Goal: Task Accomplishment & Management: Use online tool/utility

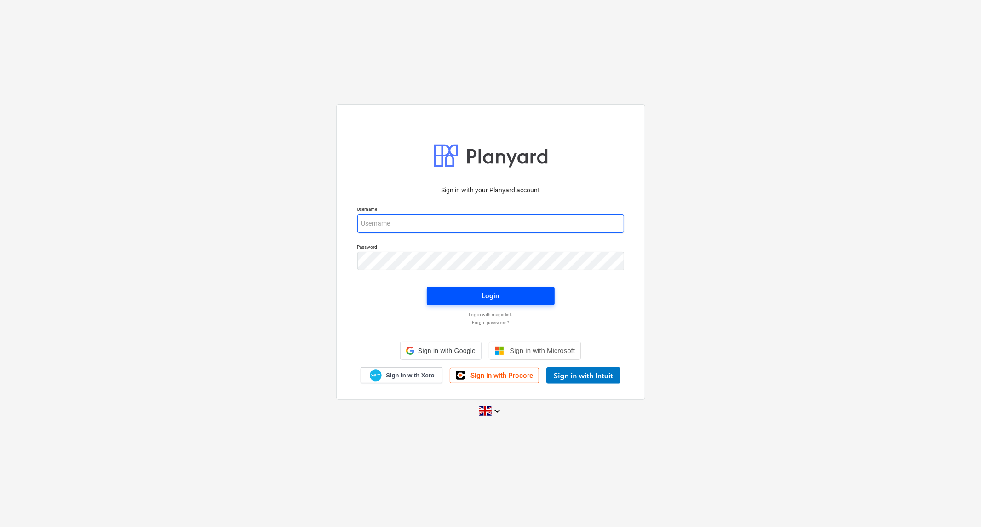
type input "[PERSON_NAME][EMAIL_ADDRESS][DOMAIN_NAME]"
click at [495, 288] on button "Login" at bounding box center [491, 296] width 128 height 18
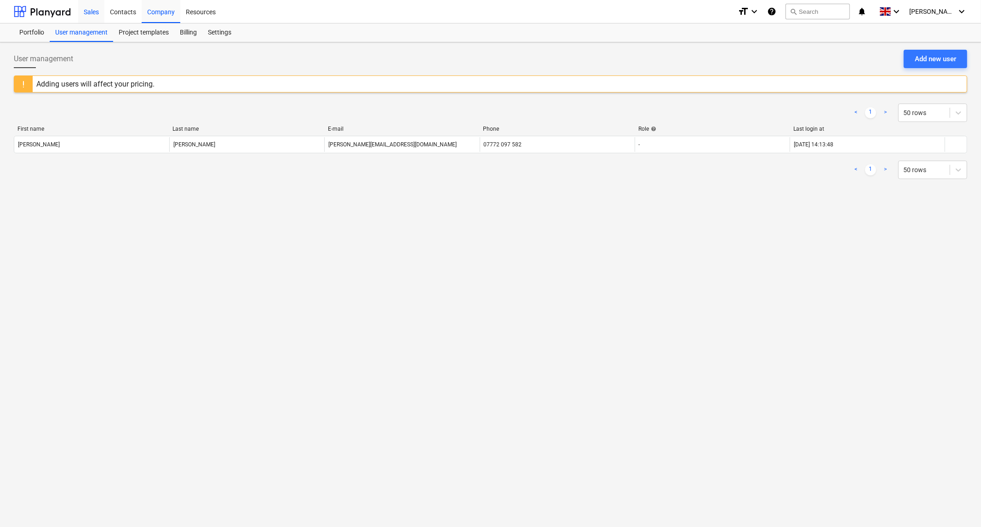
click at [92, 10] on div "Sales" at bounding box center [91, 11] width 26 height 23
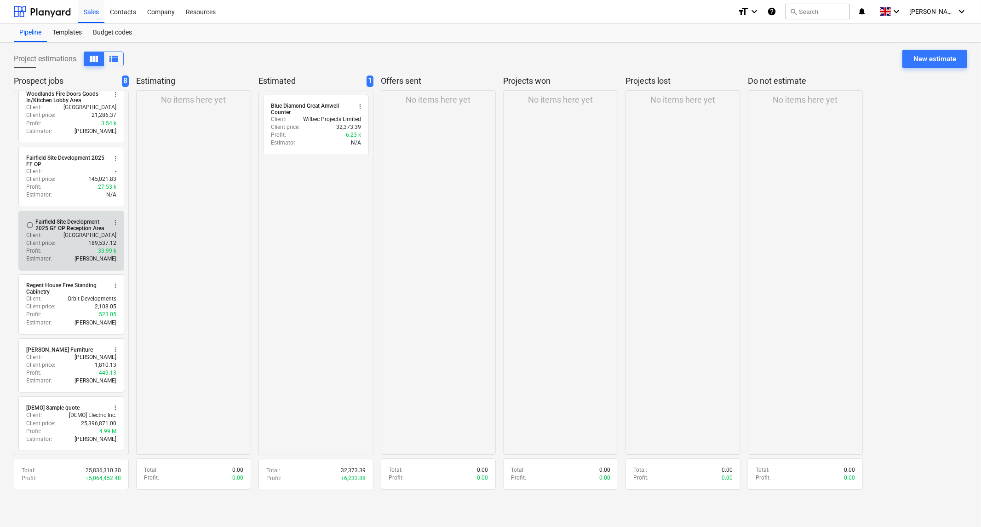
scroll to position [150, 0]
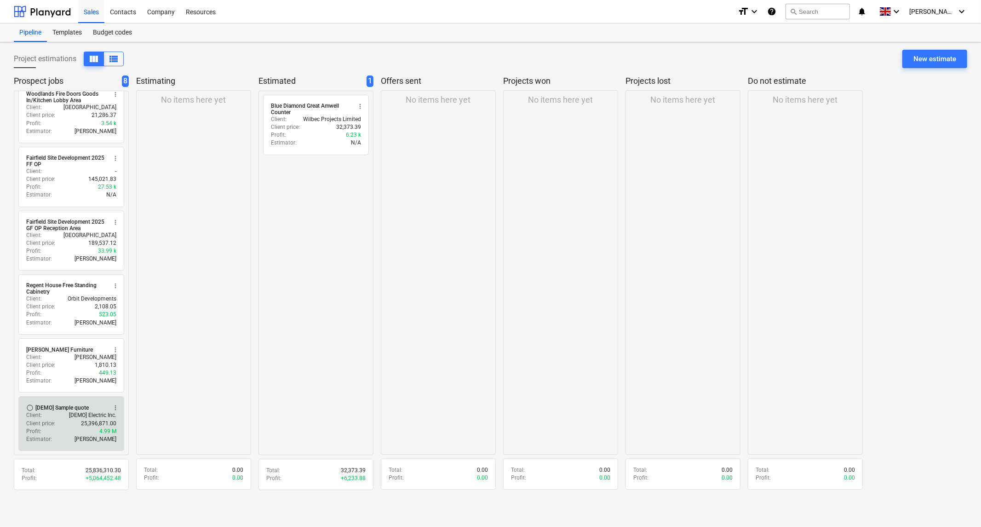
click at [75, 405] on div "[DEMO] Sample quote" at bounding box center [61, 407] width 53 height 7
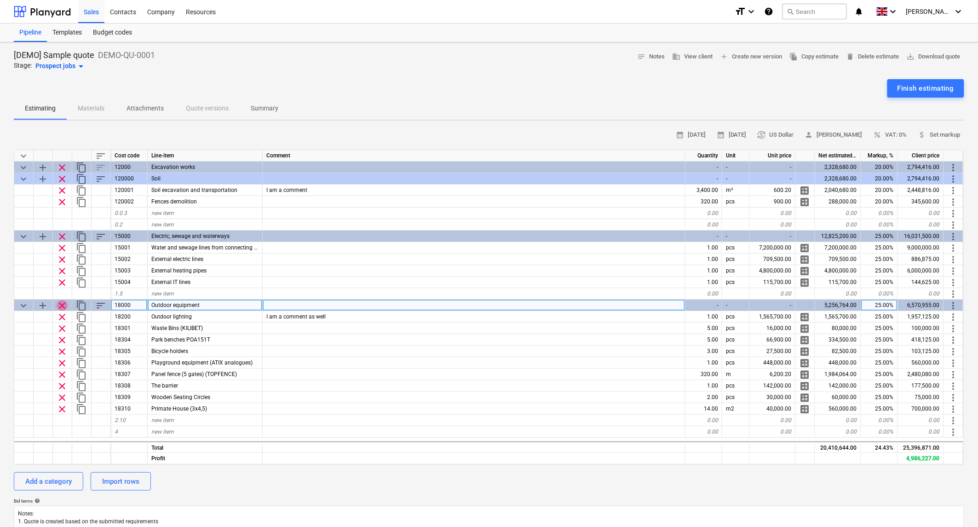
click at [63, 301] on span "clear" at bounding box center [62, 305] width 11 height 11
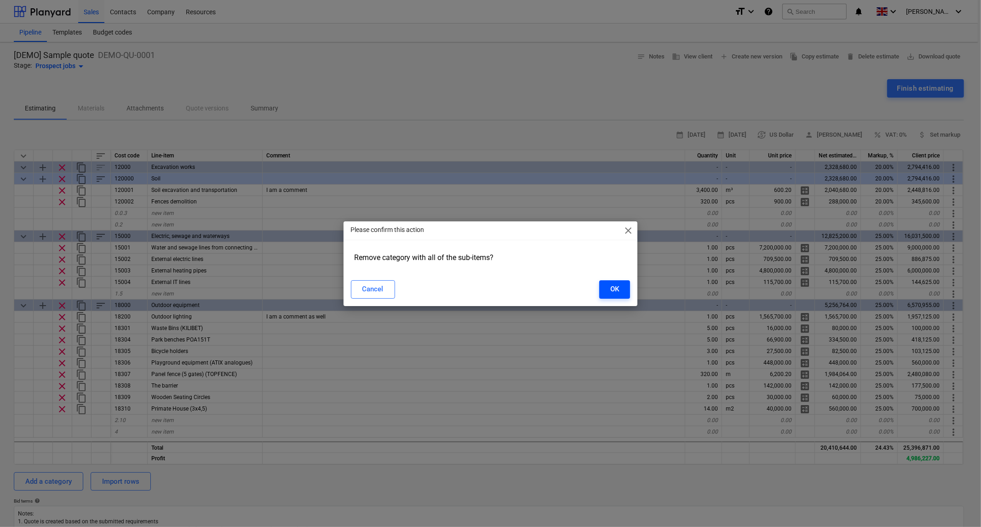
click at [611, 290] on div "OK" at bounding box center [615, 289] width 9 height 12
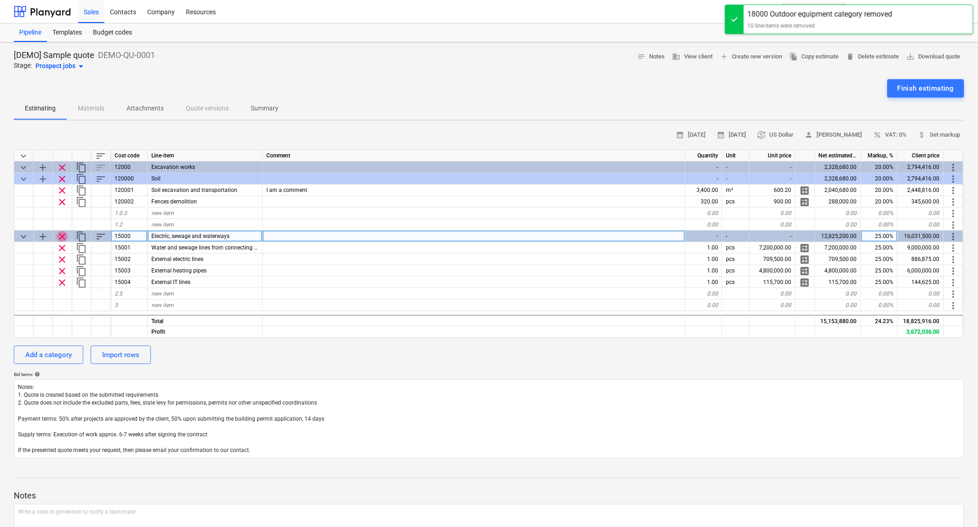
click at [61, 235] on span "clear" at bounding box center [62, 236] width 11 height 11
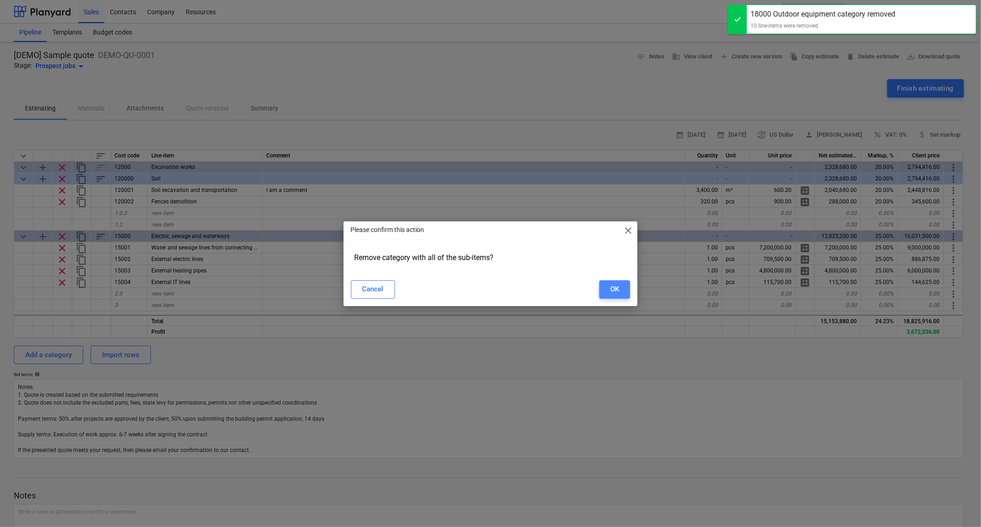
click at [611, 283] on div "OK" at bounding box center [615, 289] width 9 height 12
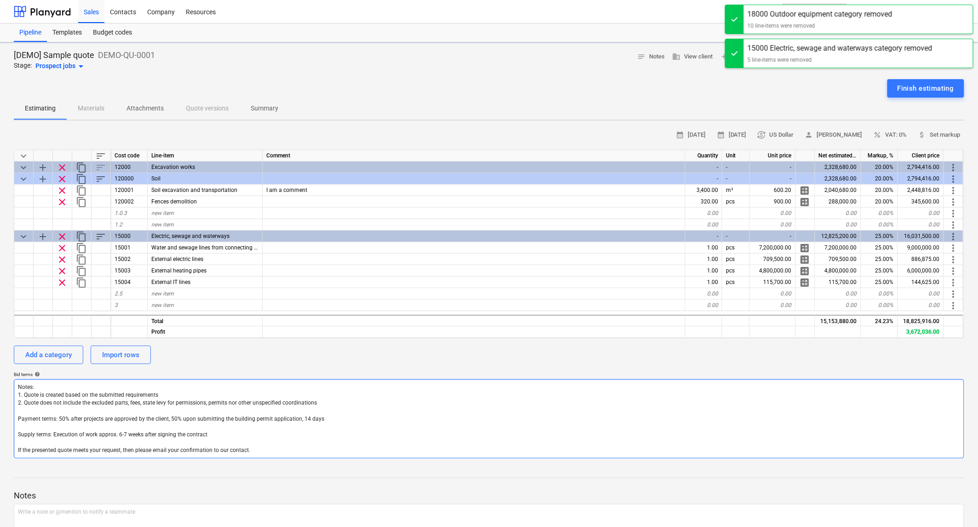
type textarea "x"
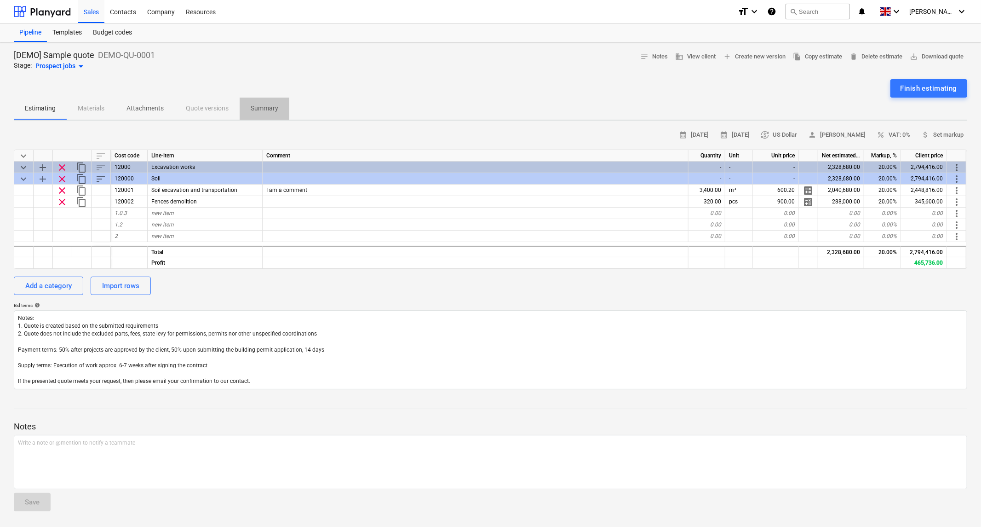
click at [270, 107] on p "Summary" at bounding box center [265, 109] width 28 height 10
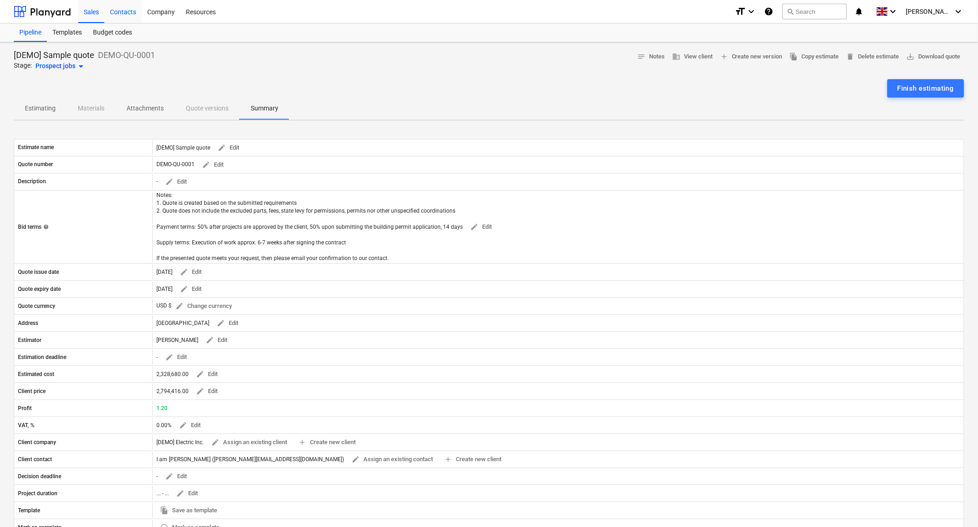
click at [116, 9] on div "Contacts" at bounding box center [122, 11] width 37 height 23
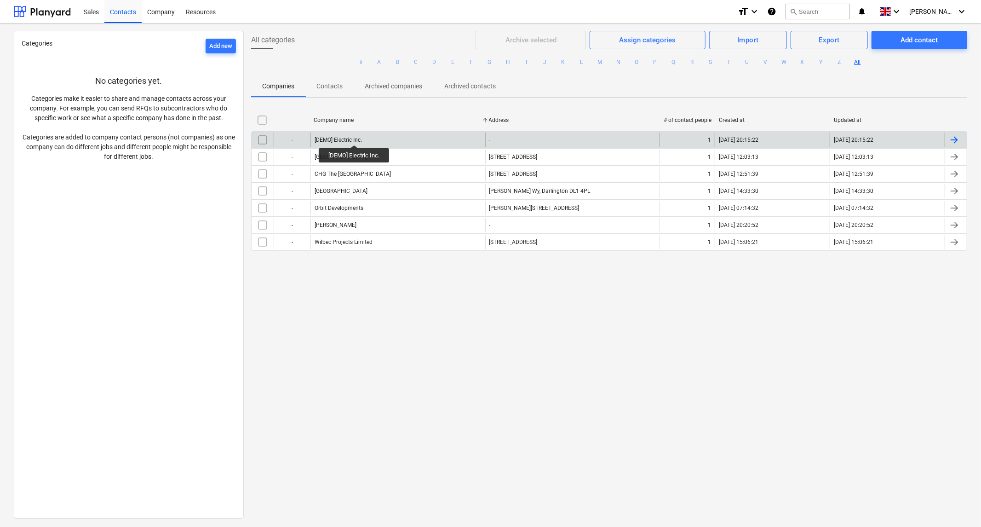
click at [355, 137] on div "[DEMO] Electric Inc." at bounding box center [338, 140] width 47 height 6
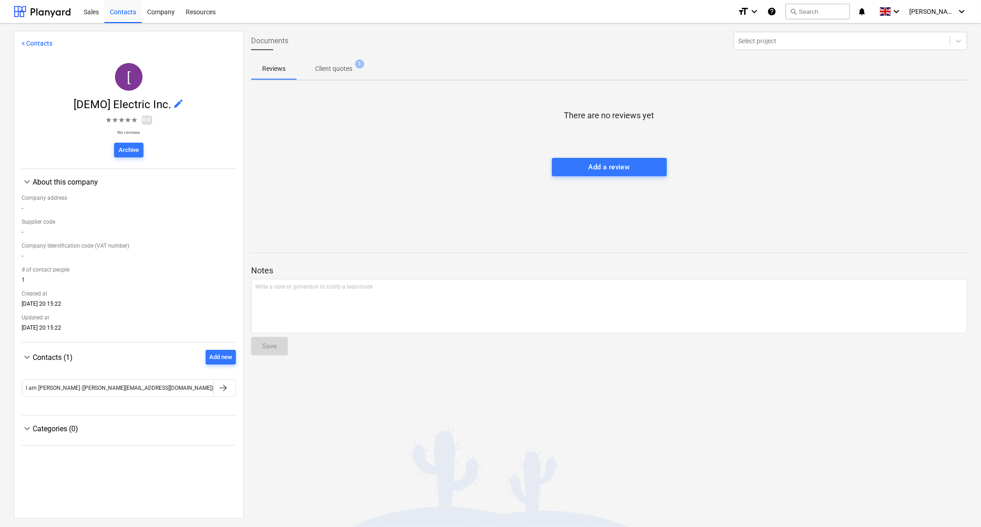
click at [177, 101] on span "edit" at bounding box center [178, 103] width 11 height 11
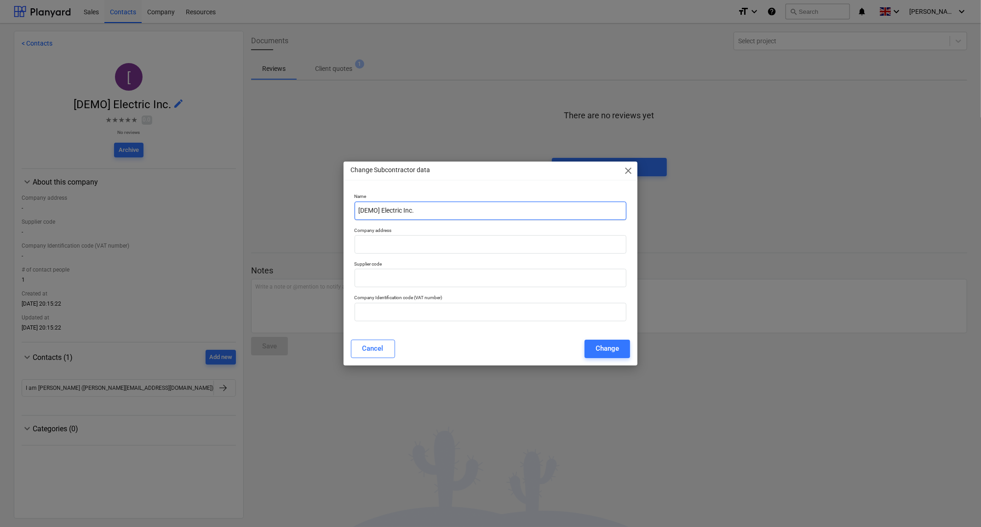
drag, startPoint x: 468, startPoint y: 210, endPoint x: 129, endPoint y: 265, distance: 343.1
click at [129, 265] on div "Change Subcontractor data close Name [DEMO] Electric Inc. Company address Suppl…" at bounding box center [490, 263] width 981 height 527
type input "Protocom"
click at [429, 250] on input "text" at bounding box center [491, 244] width 272 height 18
type input "[STREET_ADDRESS][PERSON_NAME]"
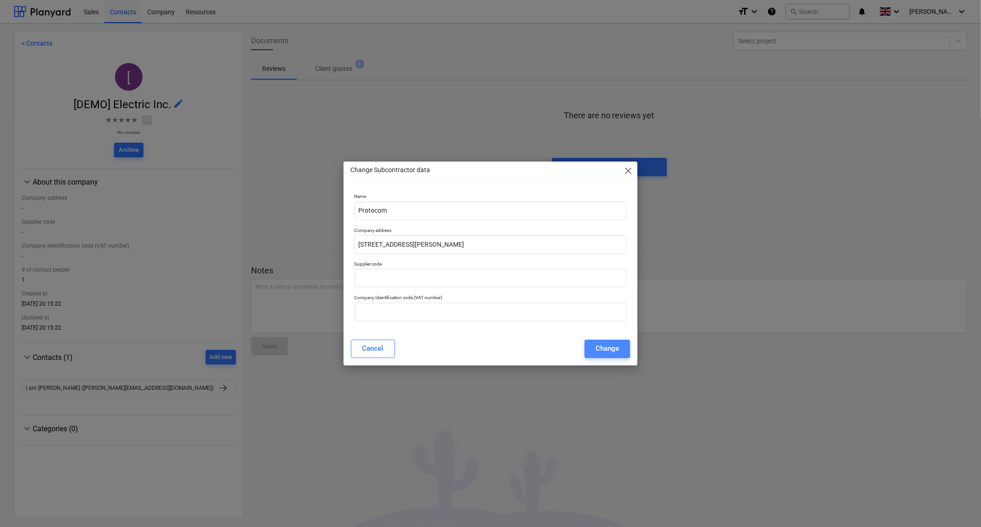
click at [617, 346] on div "Change" at bounding box center [607, 348] width 23 height 12
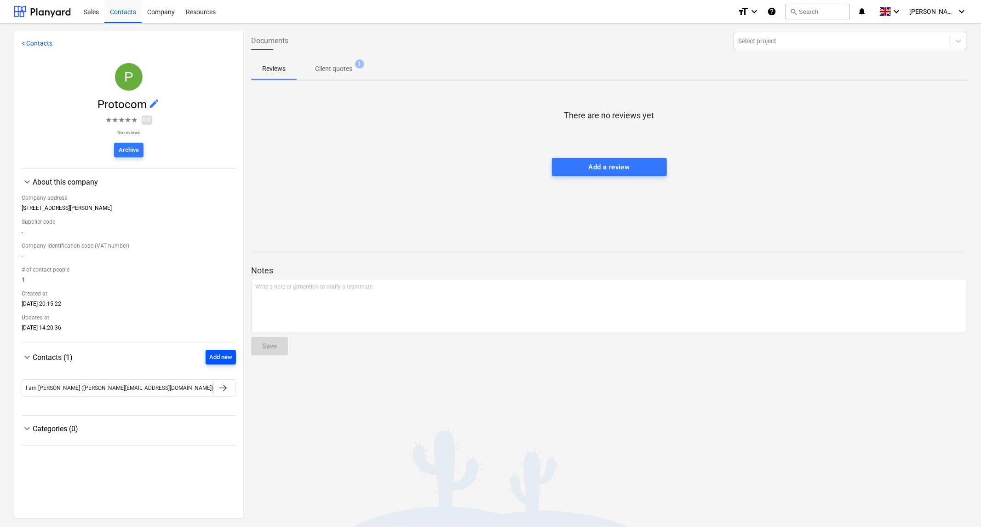
click at [217, 360] on div "Add new" at bounding box center [220, 357] width 23 height 11
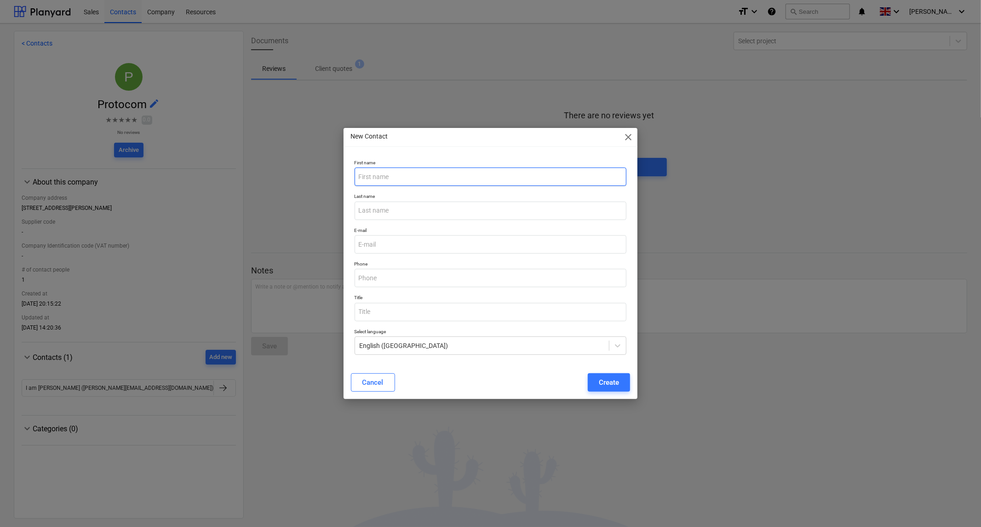
click at [433, 171] on input "text" at bounding box center [491, 176] width 272 height 18
type input "[PERSON_NAME]"
type input "Doggart"
type input "[PERSON_NAME][EMAIL_ADDRESS][DOMAIN_NAME]"
type input "0"
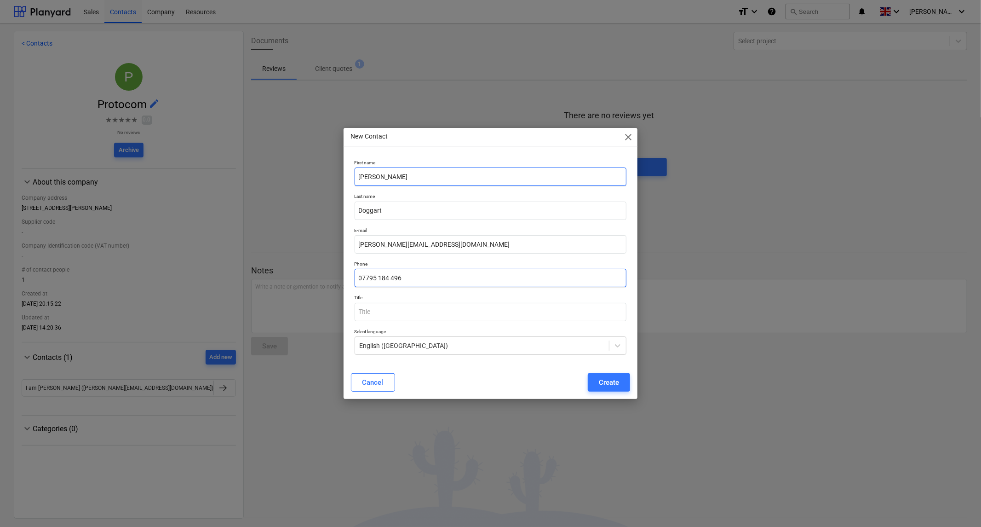
type input "07795 184 496"
click at [599, 376] on button "Create" at bounding box center [609, 382] width 42 height 18
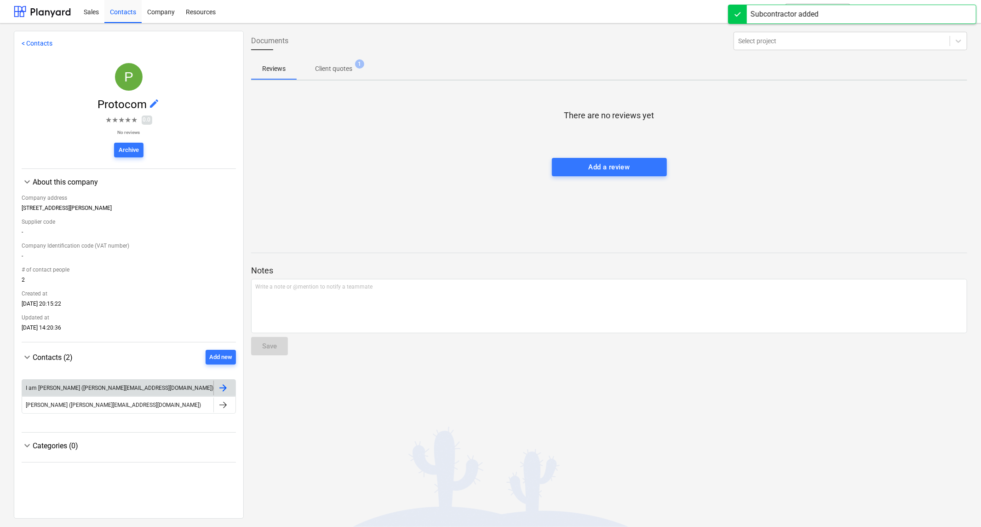
click at [224, 392] on div at bounding box center [223, 387] width 11 height 11
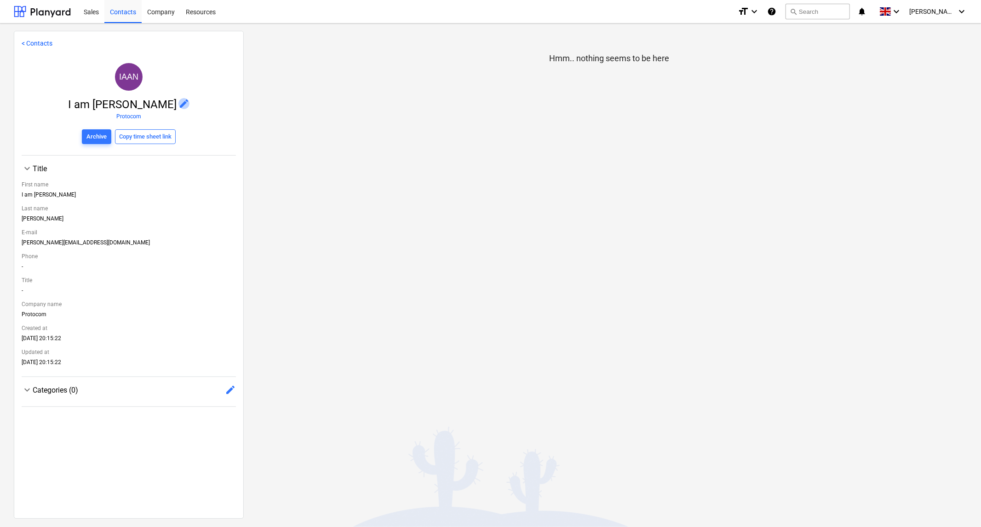
click at [186, 104] on span "edit" at bounding box center [184, 103] width 11 height 11
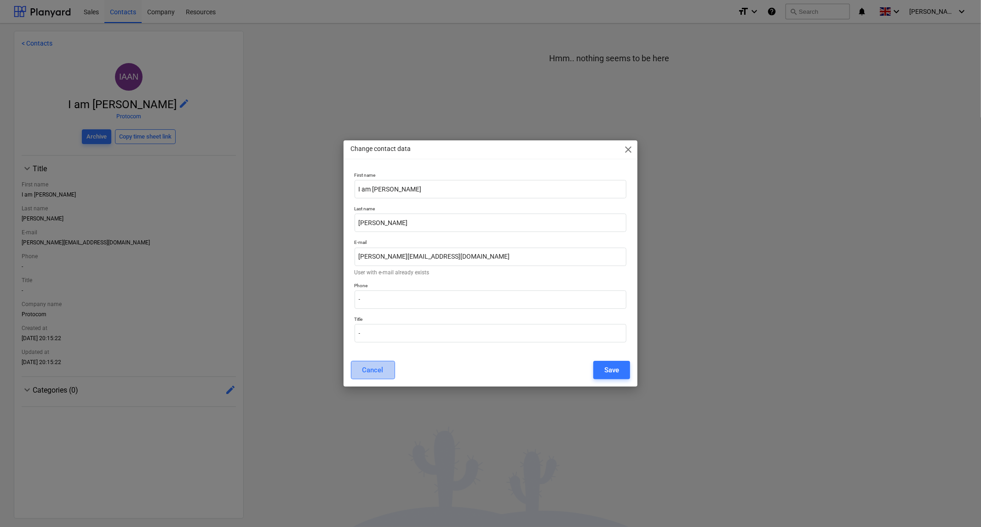
click at [381, 375] on div "Cancel" at bounding box center [373, 370] width 21 height 12
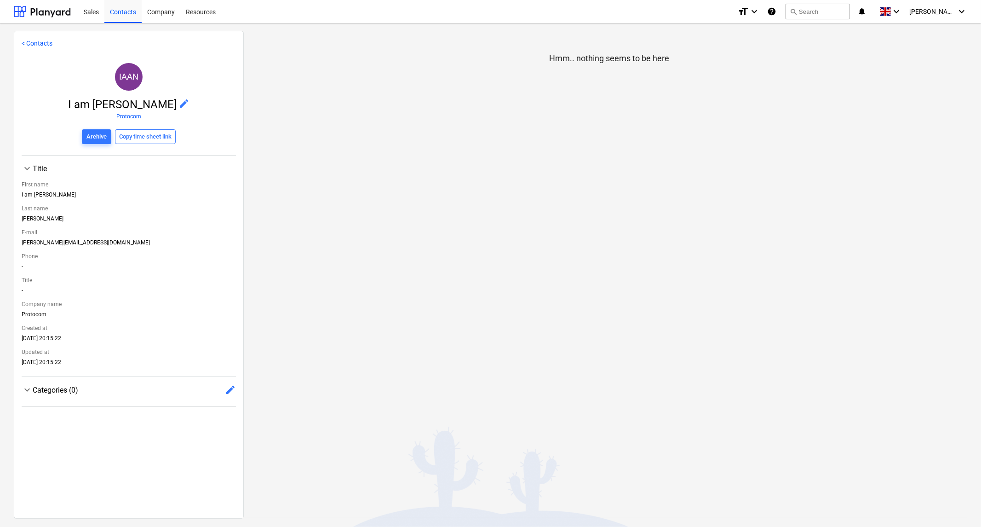
click at [22, 43] on link "< Contacts" at bounding box center [37, 43] width 31 height 7
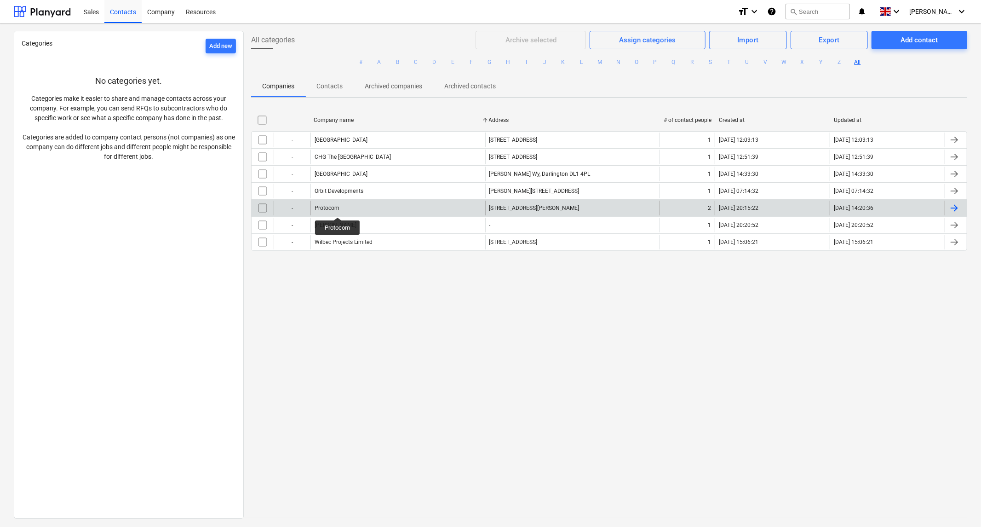
click at [338, 209] on div "Protocom" at bounding box center [327, 208] width 25 height 6
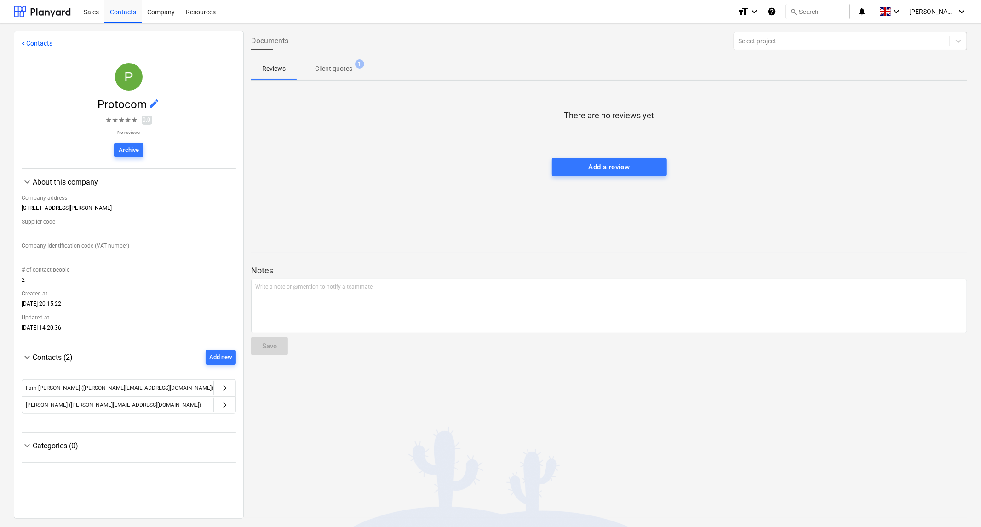
click at [323, 69] on p "Client quotes" at bounding box center [333, 69] width 37 height 10
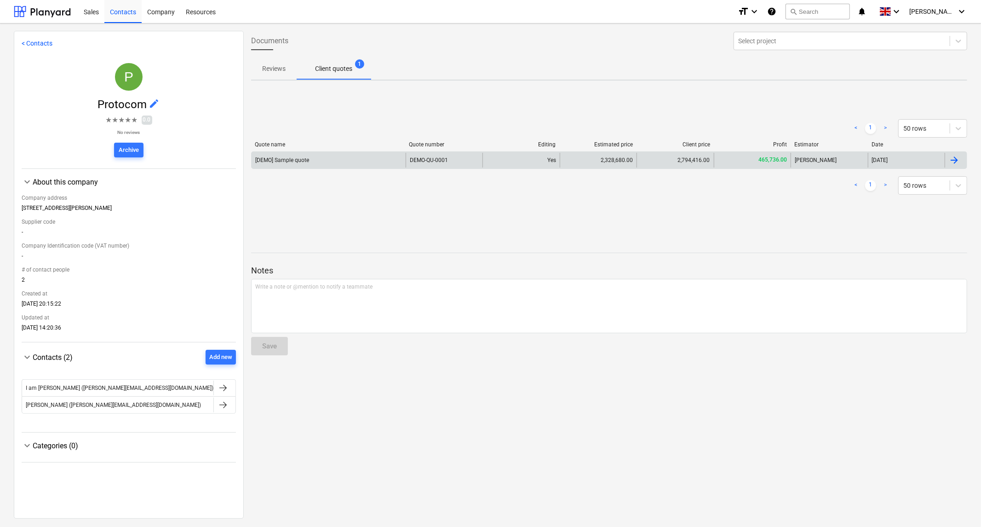
click at [953, 161] on div at bounding box center [954, 160] width 11 height 11
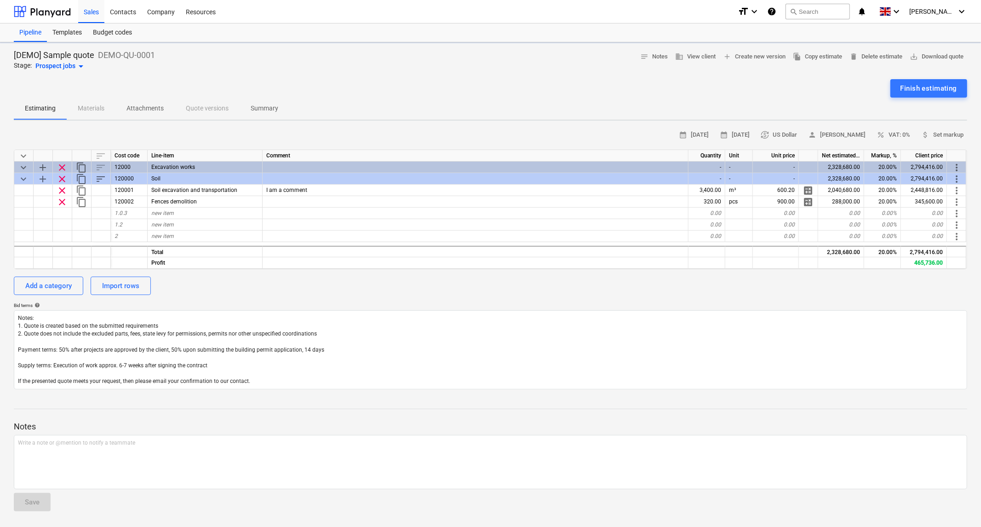
type textarea "x"
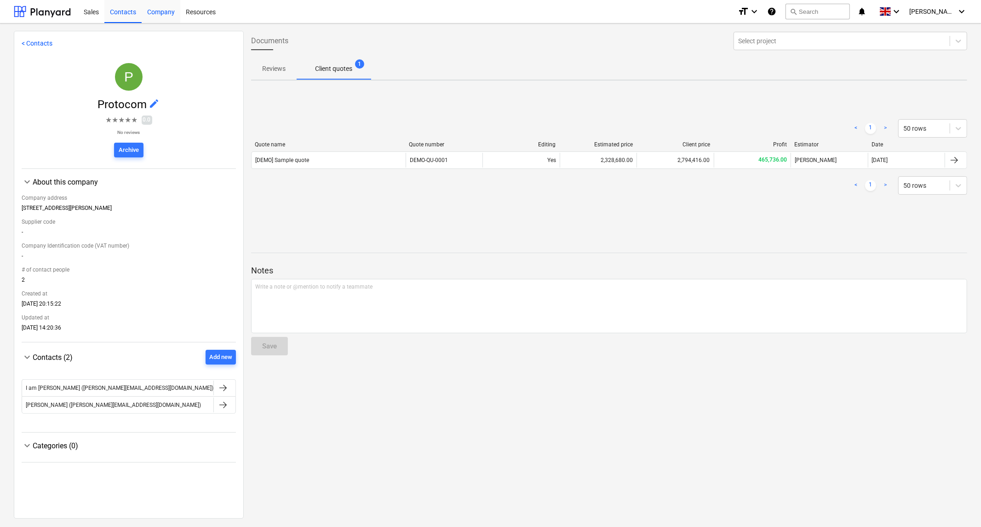
click at [170, 15] on div "Company" at bounding box center [161, 11] width 39 height 23
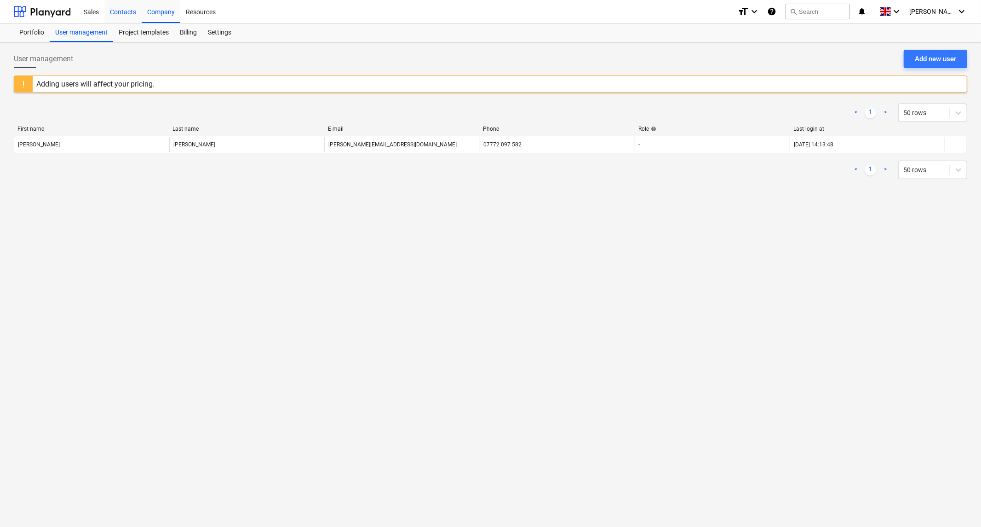
click at [116, 15] on div "Contacts" at bounding box center [122, 11] width 37 height 23
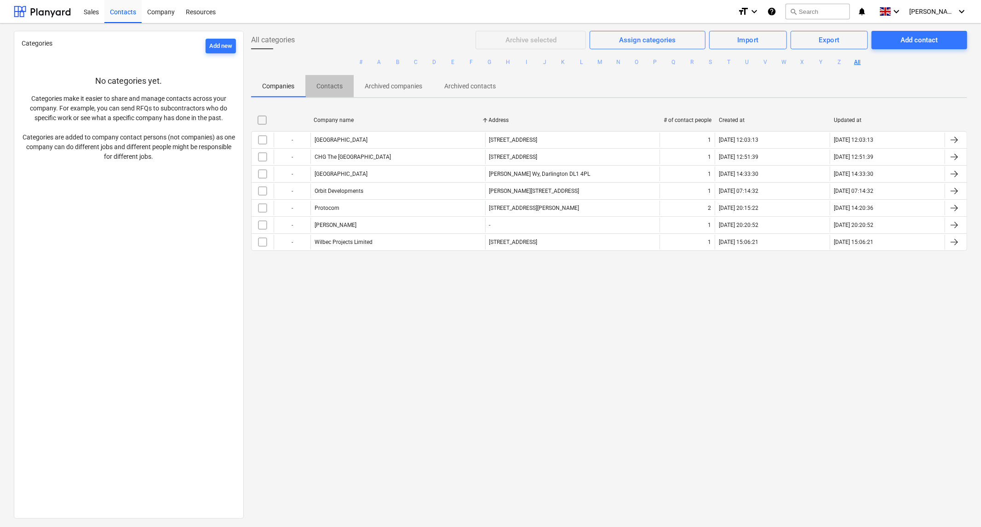
click at [336, 86] on p "Contacts" at bounding box center [330, 86] width 26 height 10
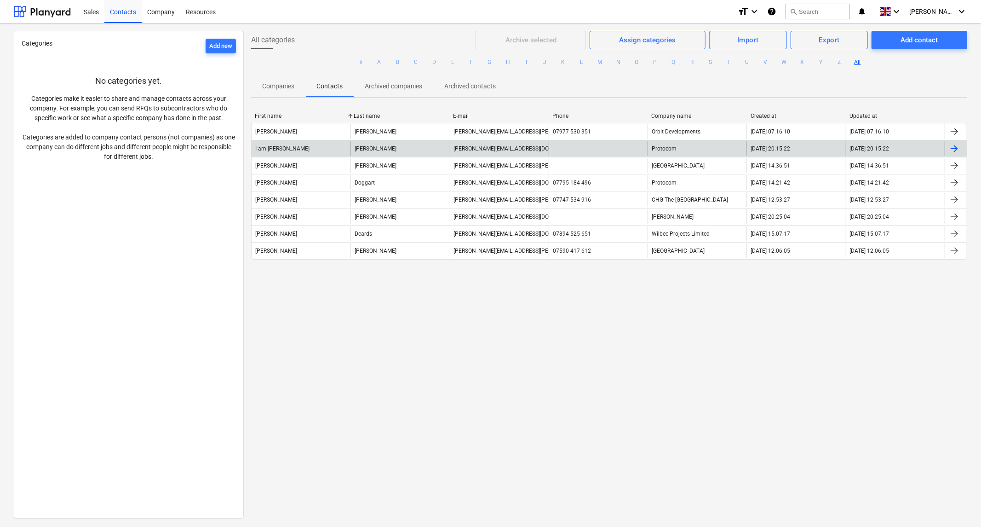
click at [954, 147] on div at bounding box center [954, 148] width 11 height 11
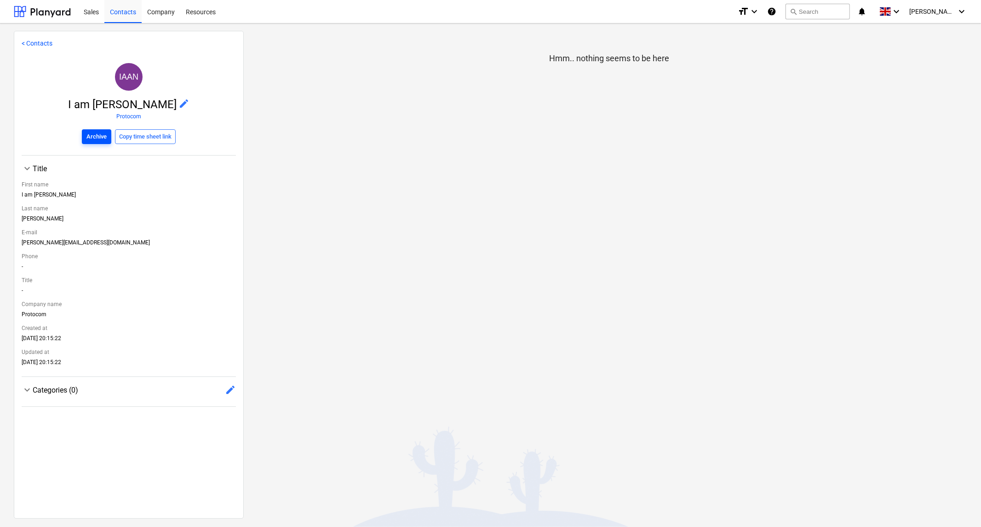
click at [97, 136] on div "Archive" at bounding box center [96, 137] width 20 height 11
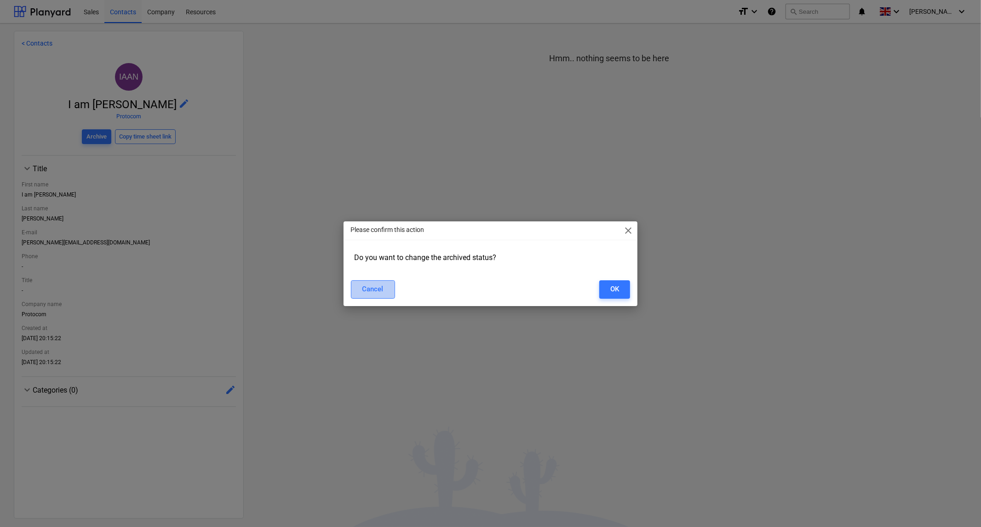
click at [370, 291] on div "Cancel" at bounding box center [373, 289] width 21 height 12
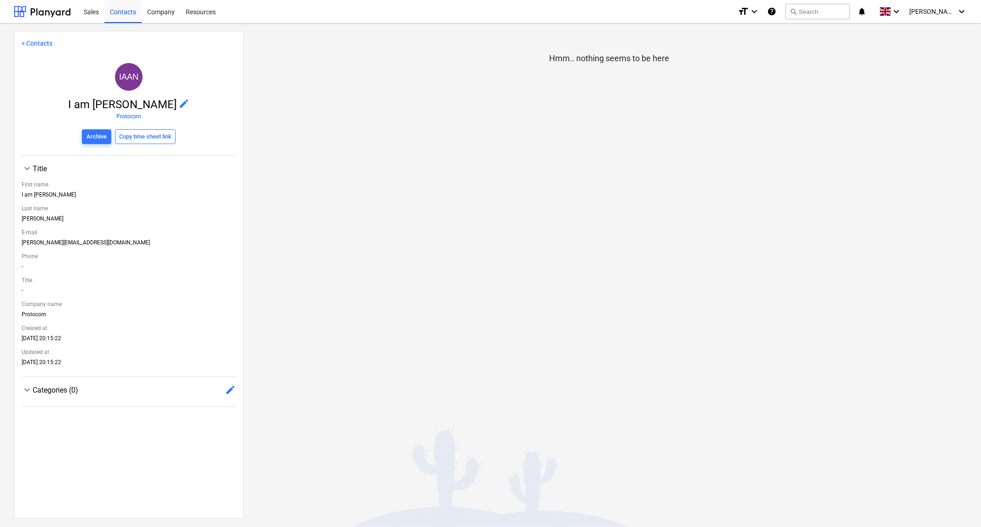
click at [27, 40] on link "< Contacts" at bounding box center [37, 43] width 31 height 7
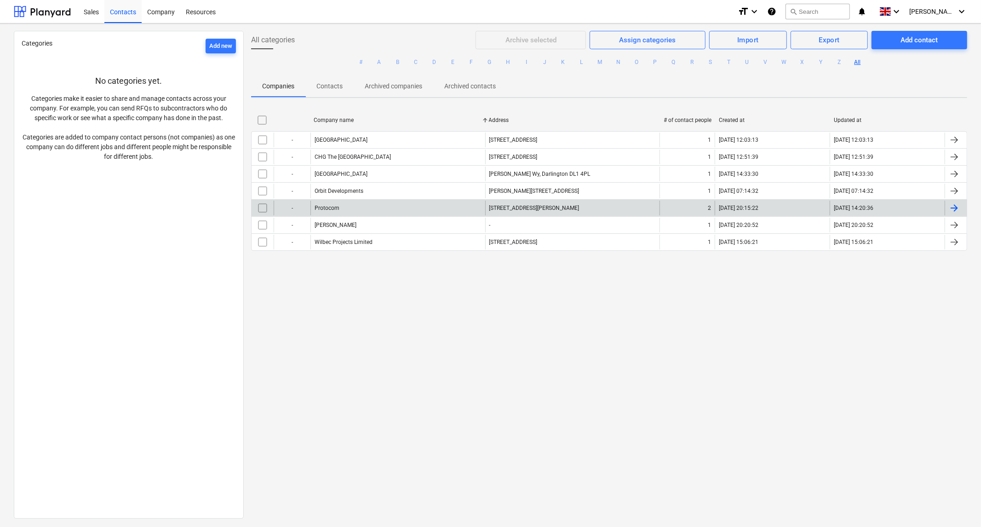
click at [369, 206] on div "Protocom" at bounding box center [398, 208] width 175 height 15
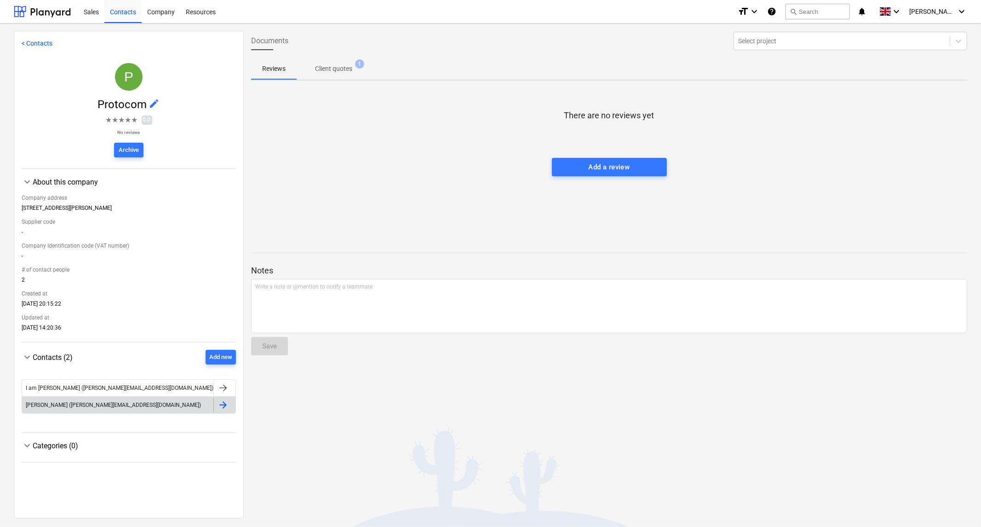
click at [218, 408] on div at bounding box center [223, 404] width 11 height 11
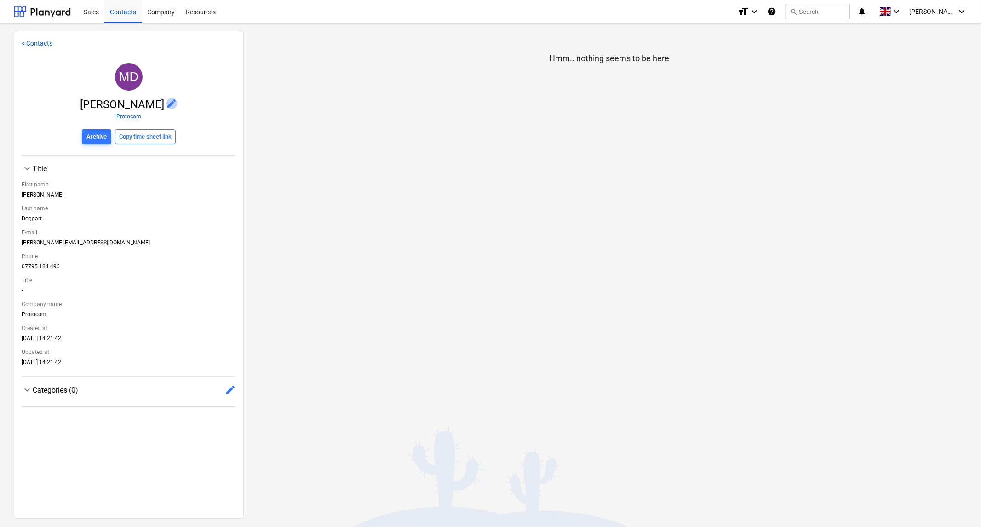
click at [167, 107] on span "edit" at bounding box center [172, 103] width 11 height 11
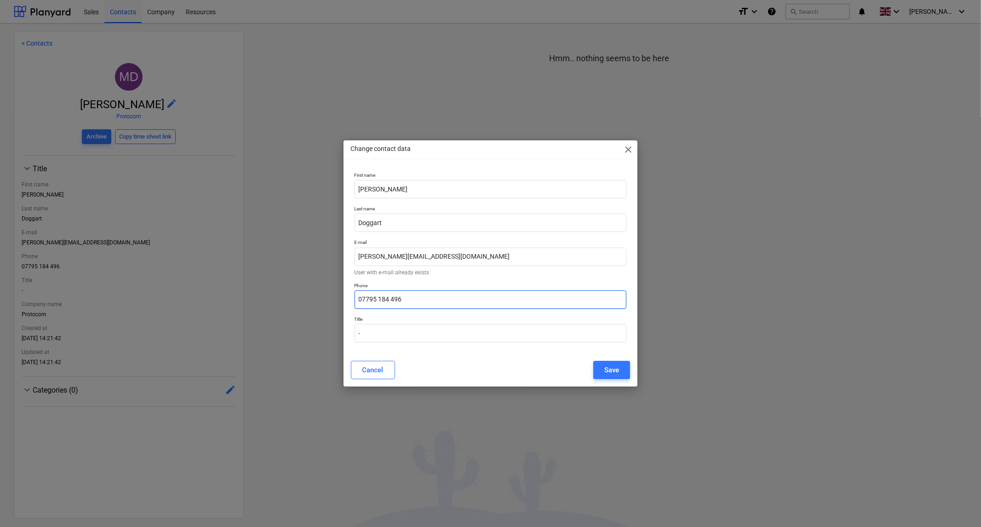
drag, startPoint x: 503, startPoint y: 305, endPoint x: 113, endPoint y: 335, distance: 391.7
click at [113, 335] on div "Change contact data close First name [PERSON_NAME] Last name [PERSON_NAME] E-ma…" at bounding box center [490, 263] width 981 height 527
drag, startPoint x: 515, startPoint y: 253, endPoint x: 98, endPoint y: 313, distance: 421.6
click at [98, 313] on div "Change contact data close First name [PERSON_NAME] Last name [PERSON_NAME] E-ma…" at bounding box center [490, 263] width 981 height 527
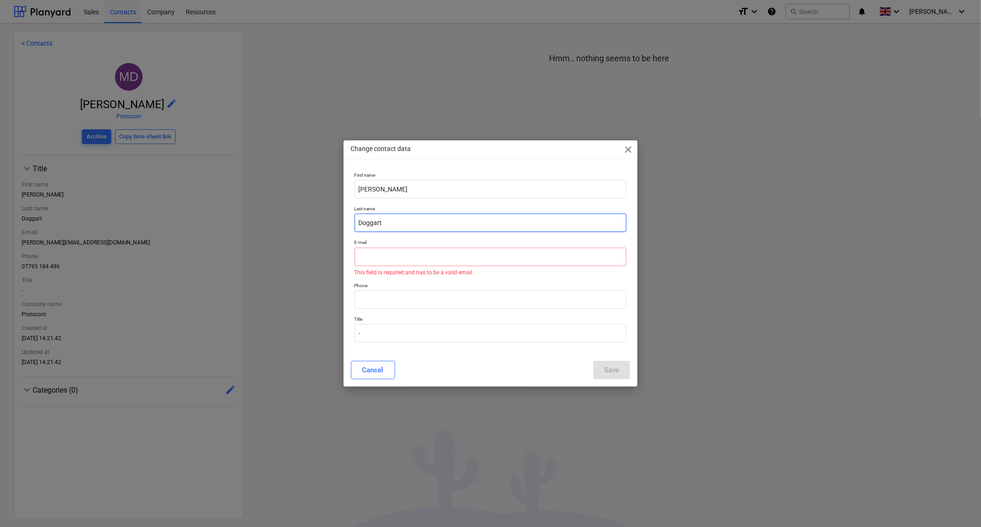
drag, startPoint x: 416, startPoint y: 230, endPoint x: 181, endPoint y: 249, distance: 235.9
click at [181, 249] on div "Change contact data close First name [PERSON_NAME] Last name [PERSON_NAME] E-ma…" at bounding box center [490, 263] width 981 height 527
drag, startPoint x: 394, startPoint y: 192, endPoint x: 192, endPoint y: 213, distance: 203.0
click at [192, 213] on div "Change contact data close First name [PERSON_NAME] Last name E-mail This field …" at bounding box center [490, 263] width 981 height 527
click at [451, 261] on input "text" at bounding box center [491, 257] width 272 height 18
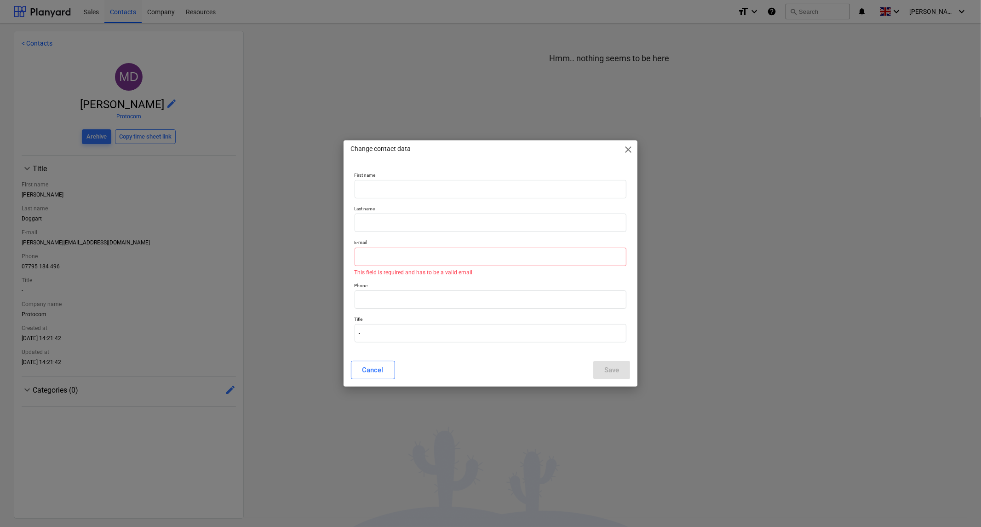
click at [611, 364] on div "Cancel Save" at bounding box center [491, 370] width 280 height 18
click at [628, 149] on span "close" at bounding box center [628, 149] width 11 height 11
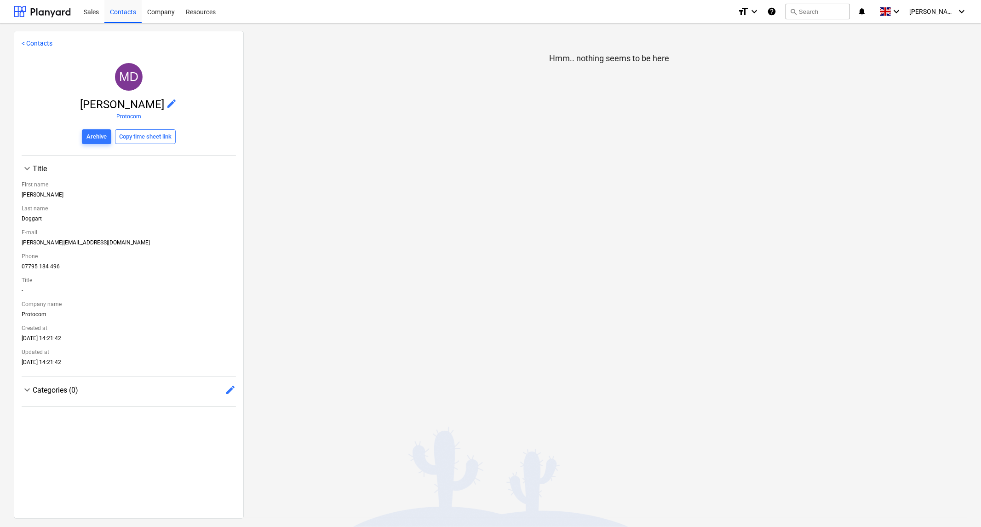
click at [30, 43] on link "< Contacts" at bounding box center [37, 43] width 31 height 7
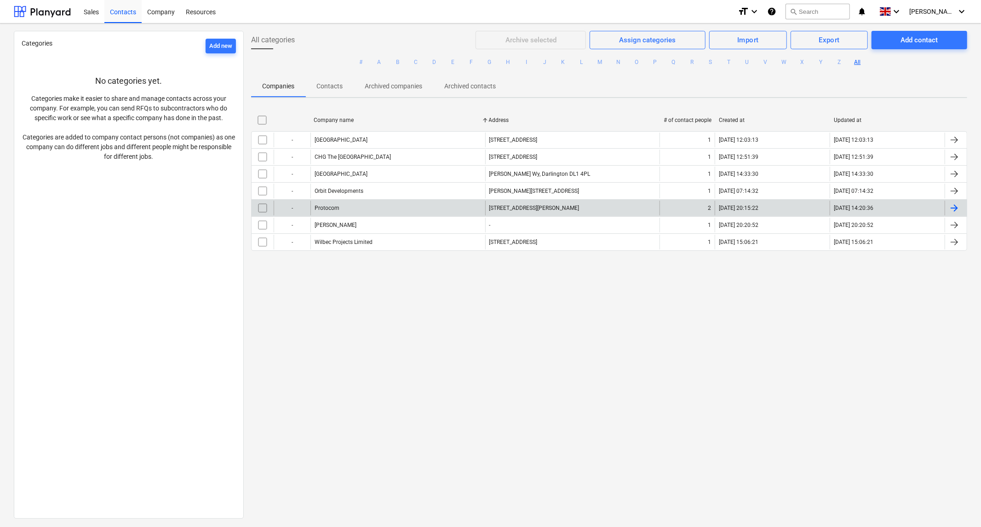
click at [954, 206] on div at bounding box center [954, 207] width 11 height 11
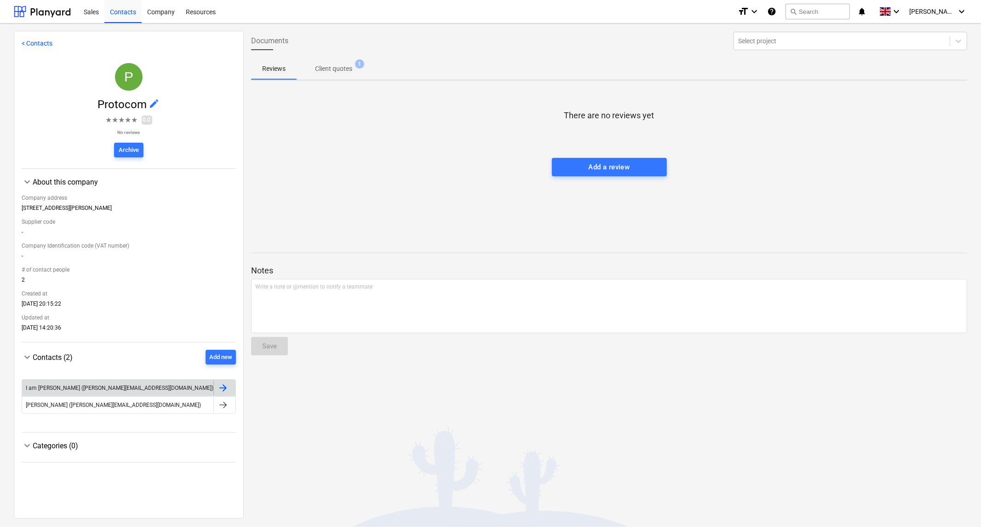
click at [226, 389] on div at bounding box center [224, 387] width 22 height 15
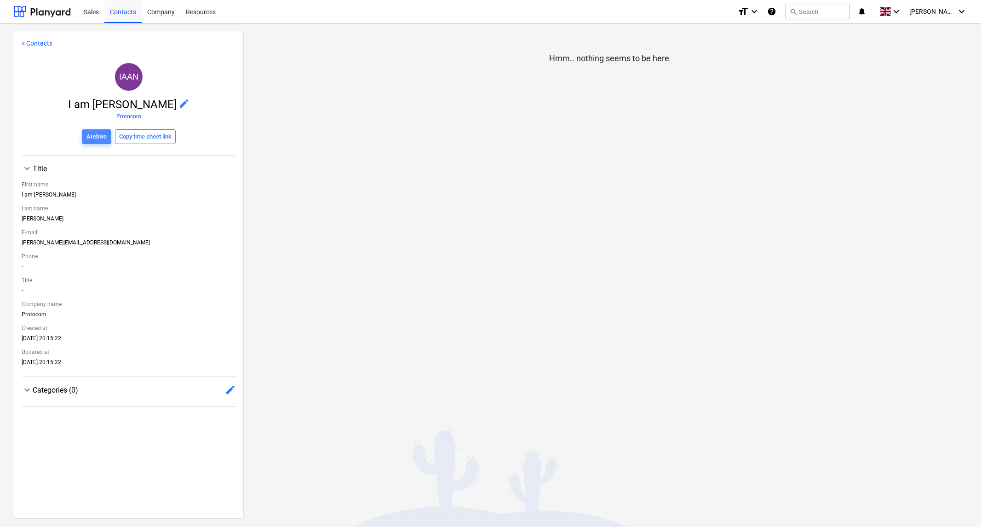
click at [86, 137] on div "Archive" at bounding box center [96, 137] width 20 height 11
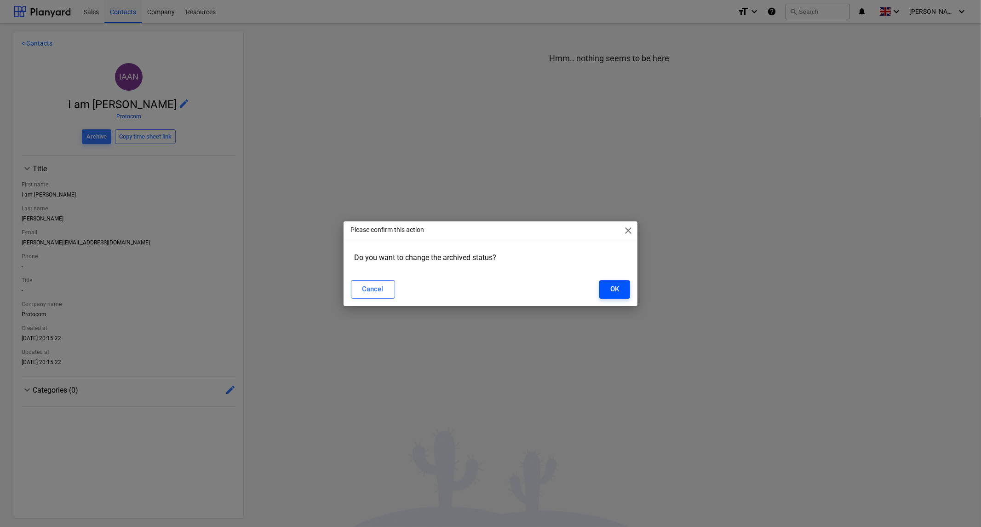
click at [618, 288] on div "OK" at bounding box center [615, 289] width 9 height 12
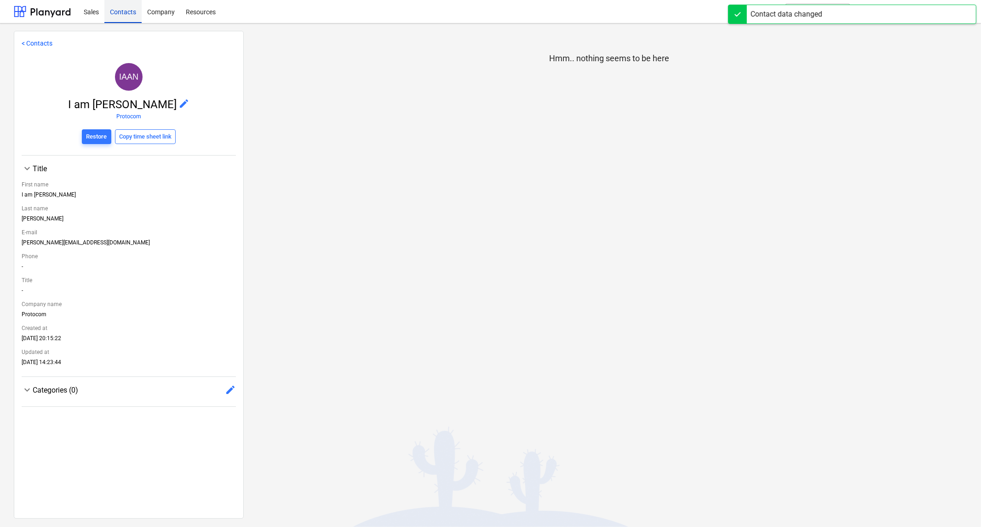
click at [122, 13] on div "Contacts" at bounding box center [122, 11] width 37 height 23
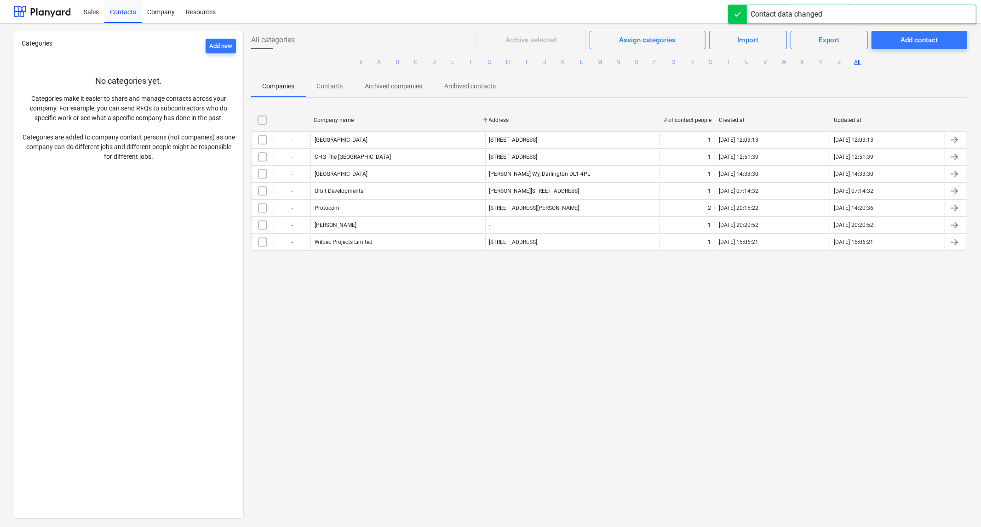
click at [467, 85] on p "Archived contacts" at bounding box center [470, 86] width 52 height 10
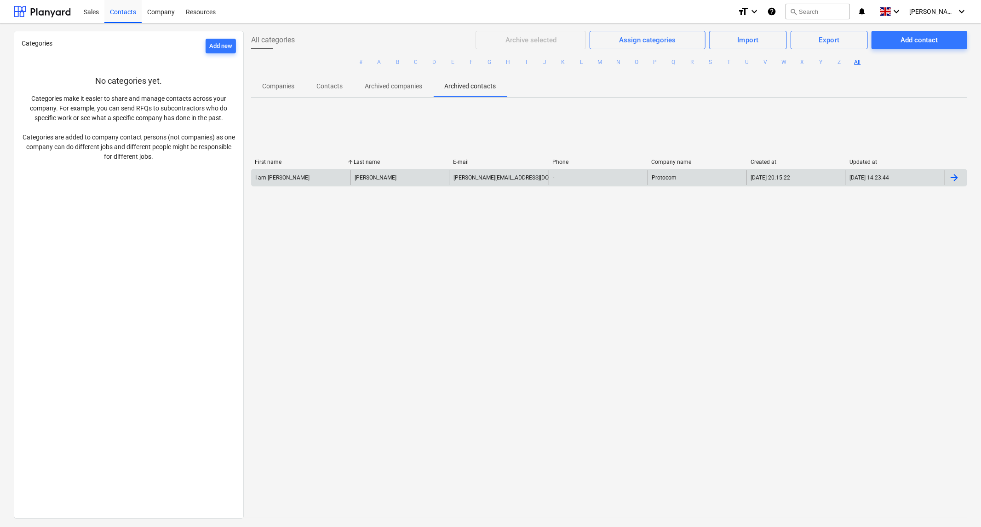
click at [949, 184] on div at bounding box center [956, 177] width 22 height 15
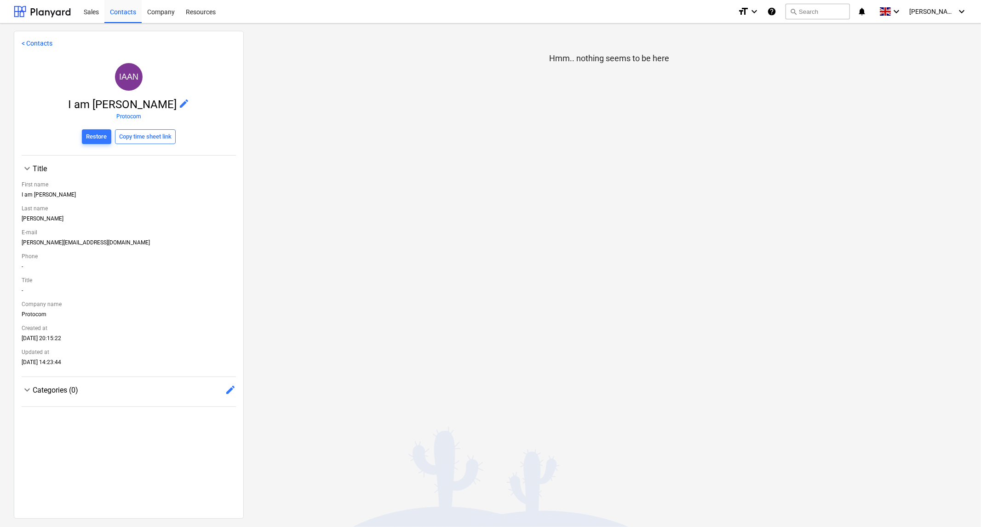
click at [33, 41] on link "< Contacts" at bounding box center [37, 43] width 31 height 7
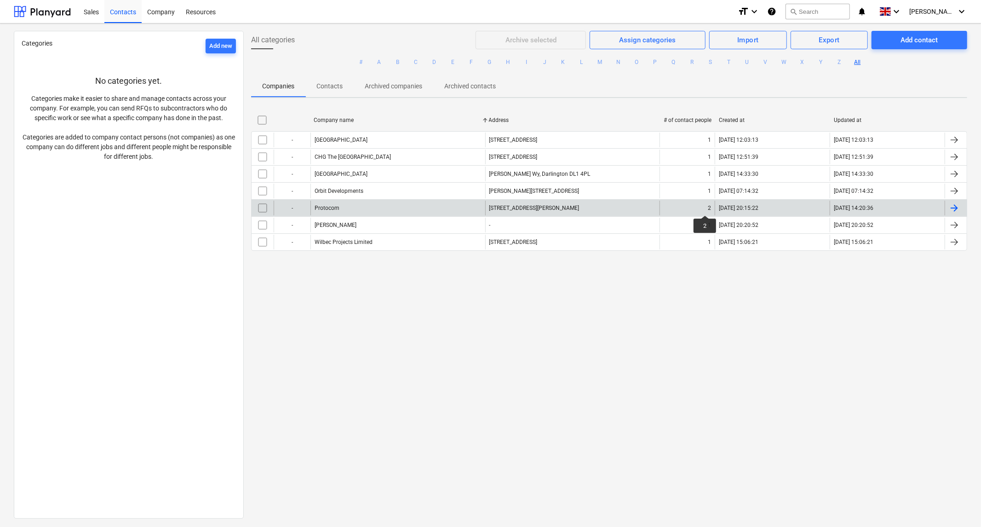
click at [708, 207] on div "2" at bounding box center [709, 208] width 3 height 6
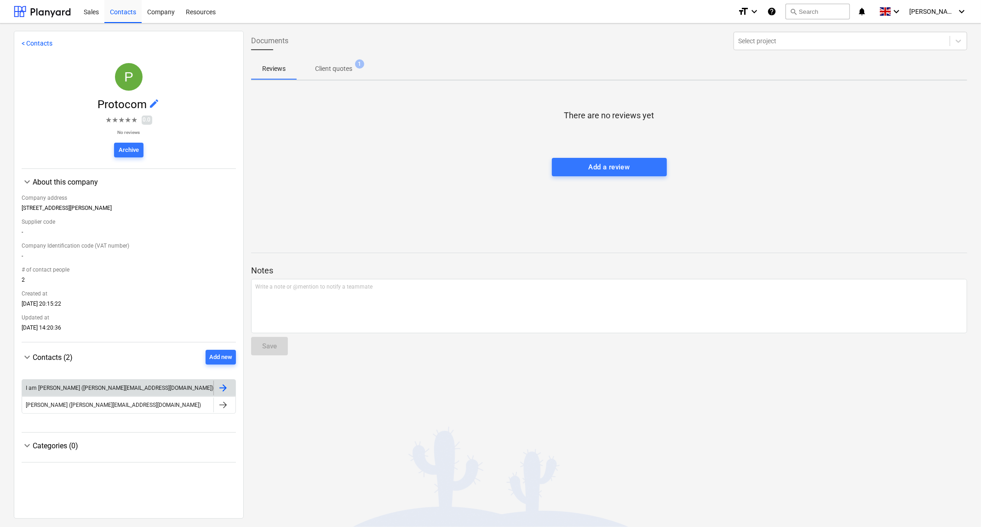
click at [218, 389] on div at bounding box center [223, 387] width 11 height 11
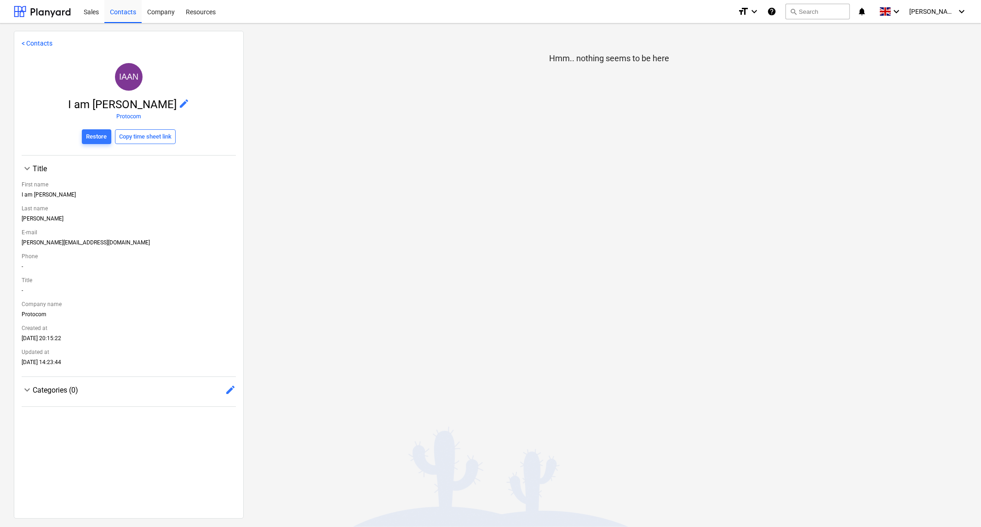
click at [41, 44] on link "< Contacts" at bounding box center [37, 43] width 31 height 7
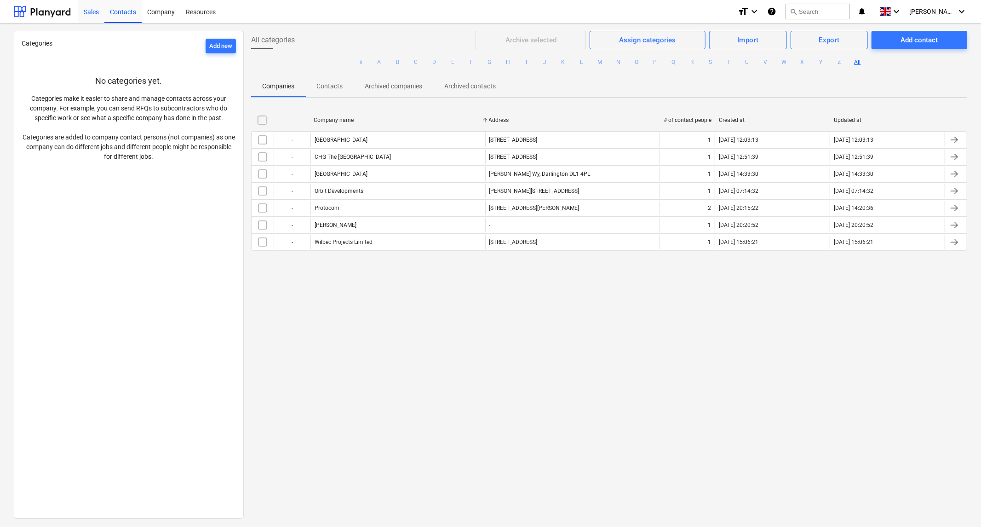
click at [88, 12] on div "Sales" at bounding box center [91, 11] width 26 height 23
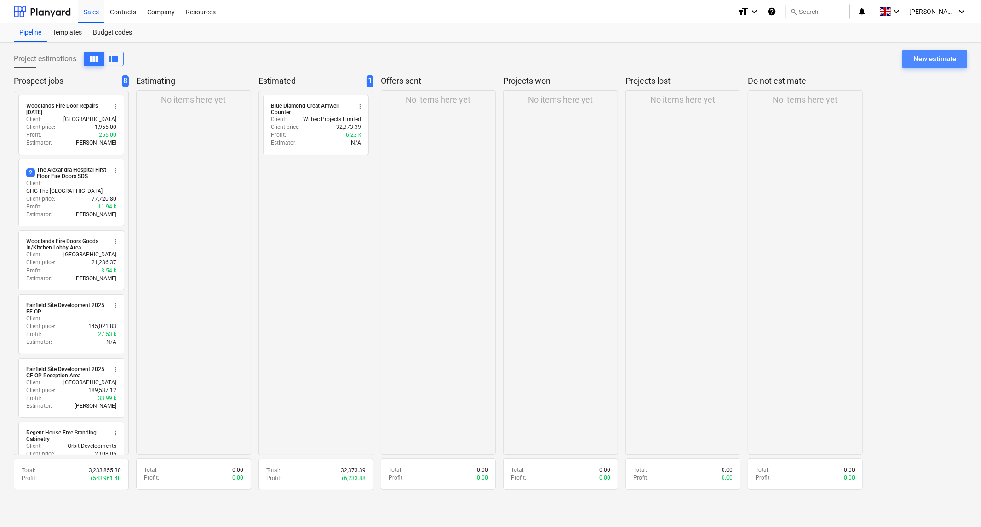
click at [951, 60] on div "New estimate" at bounding box center [935, 59] width 43 height 12
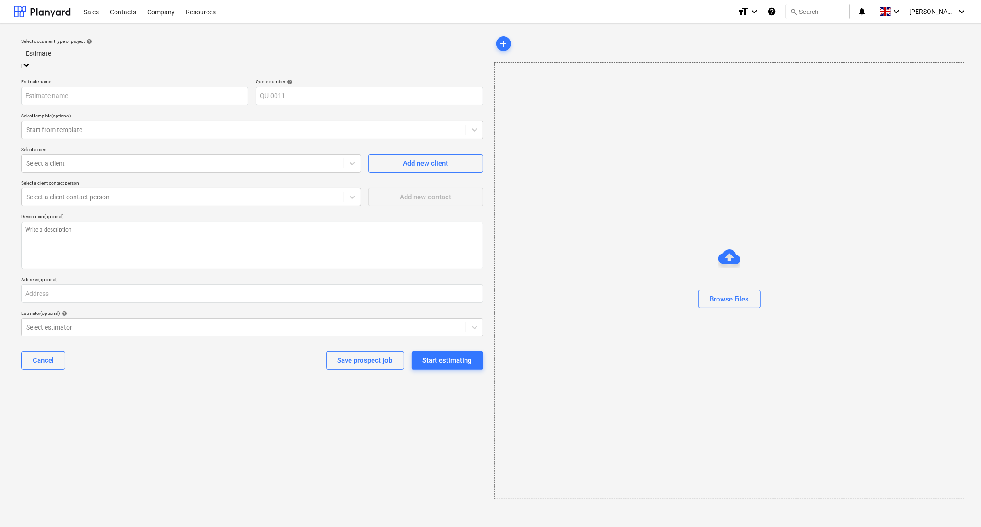
click at [75, 57] on div at bounding box center [252, 53] width 453 height 11
click at [76, 56] on div at bounding box center [252, 53] width 453 height 11
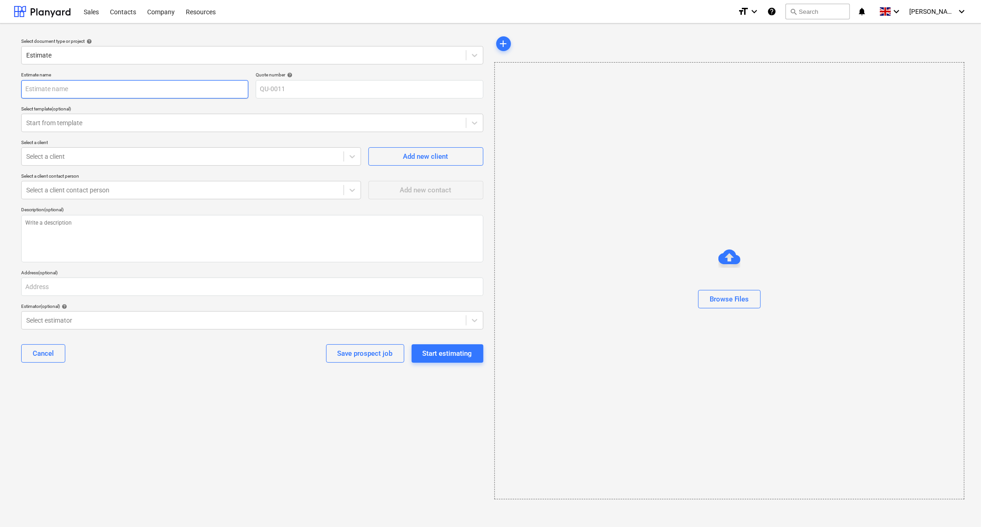
click at [77, 89] on input "text" at bounding box center [134, 89] width 227 height 18
click at [106, 93] on input "text" at bounding box center [134, 89] width 227 height 18
type input "Metal Shelving"
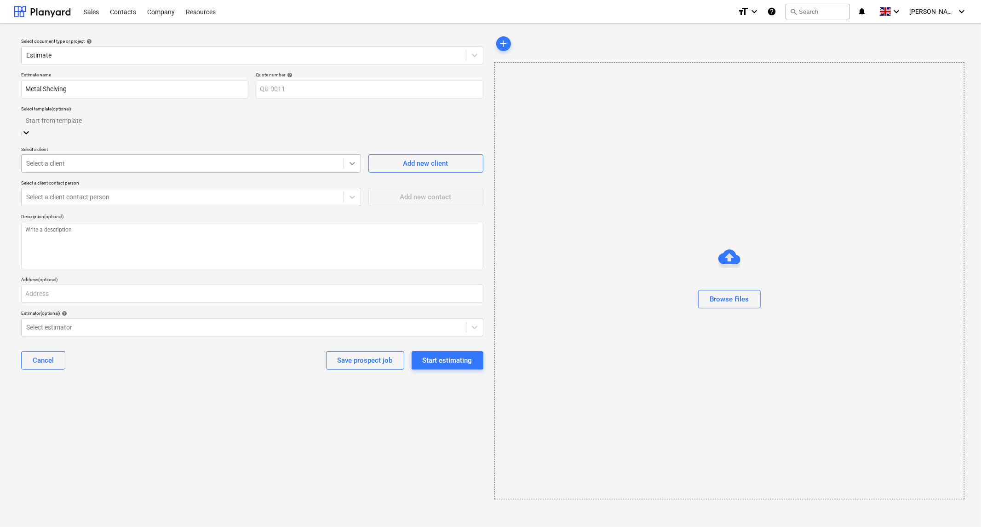
click at [359, 155] on div at bounding box center [352, 163] width 17 height 17
click at [31, 195] on icon at bounding box center [26, 199] width 9 height 9
click at [42, 355] on div "Cancel" at bounding box center [43, 360] width 21 height 12
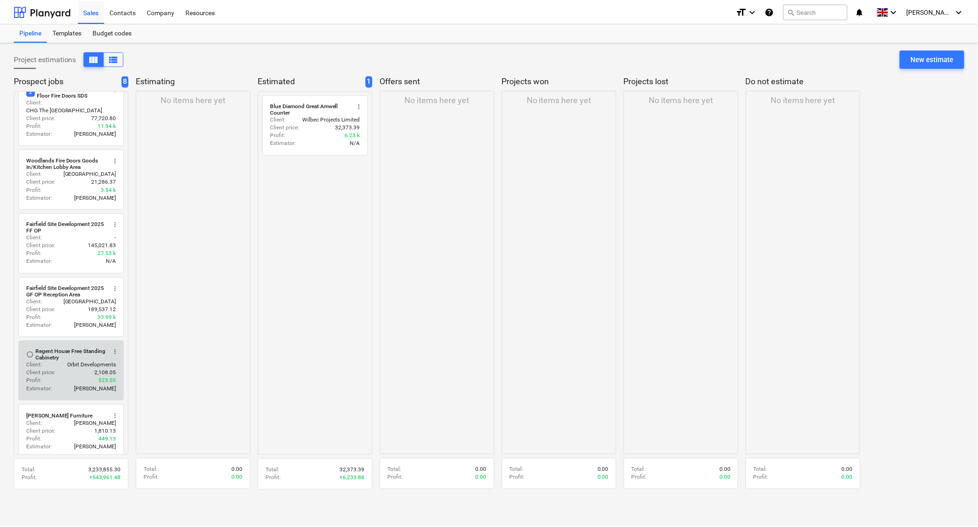
scroll to position [150, 0]
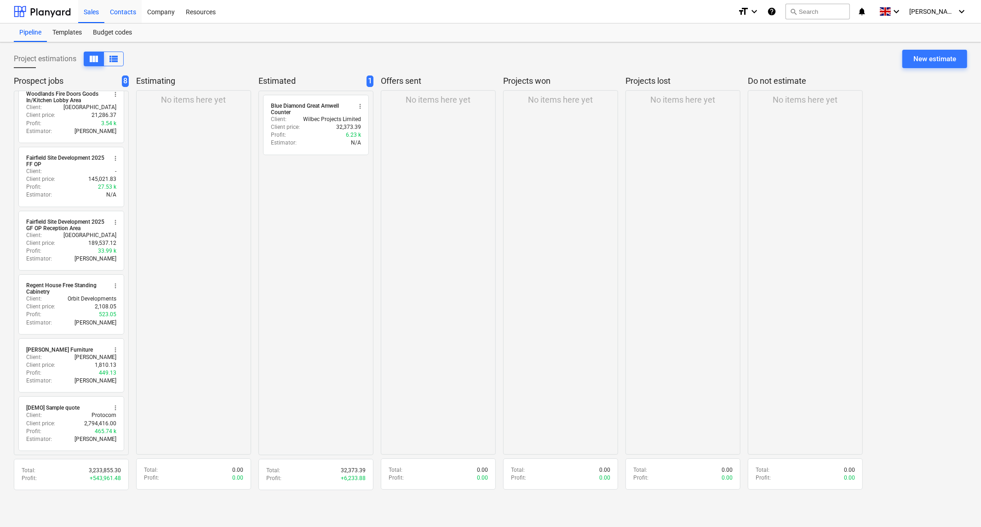
click at [121, 10] on div "Contacts" at bounding box center [122, 11] width 37 height 23
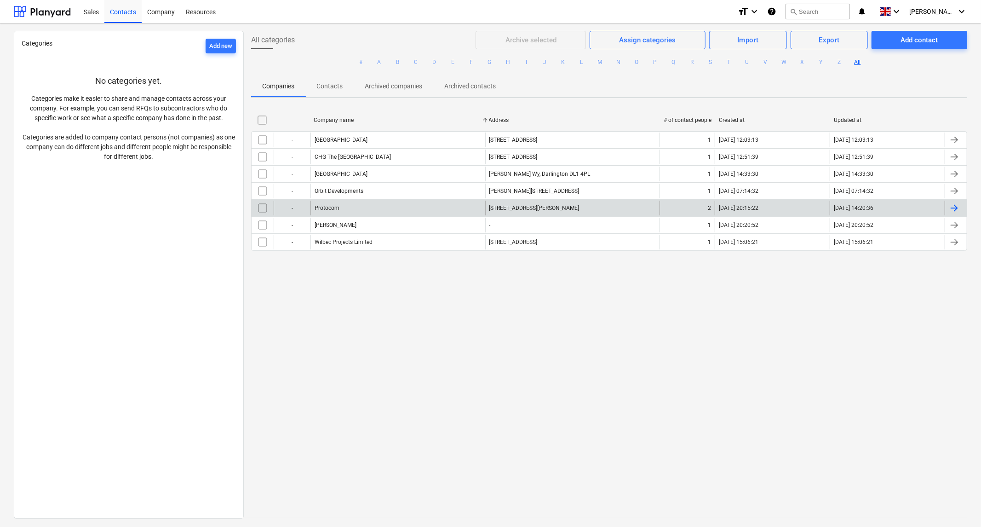
click at [412, 204] on div "Protocom" at bounding box center [398, 208] width 175 height 15
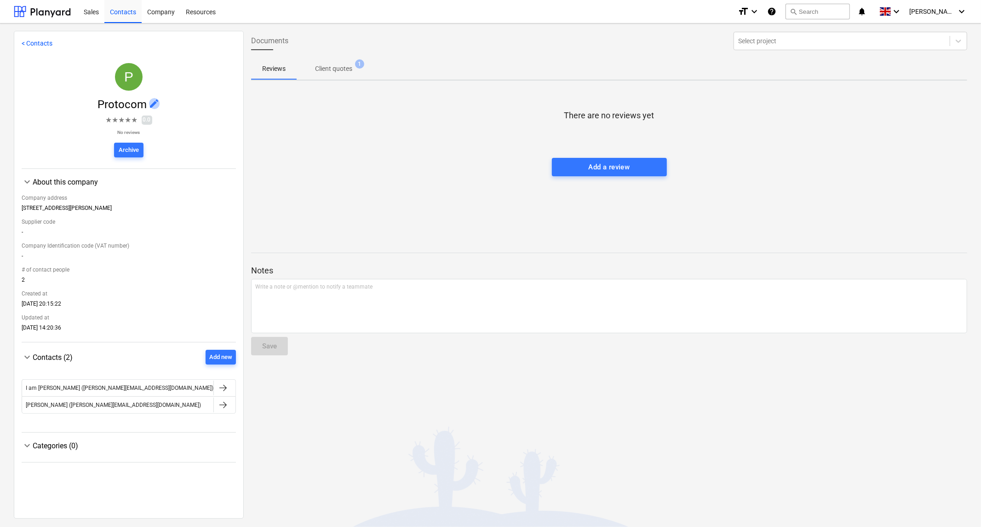
click at [154, 100] on span "edit" at bounding box center [154, 103] width 11 height 11
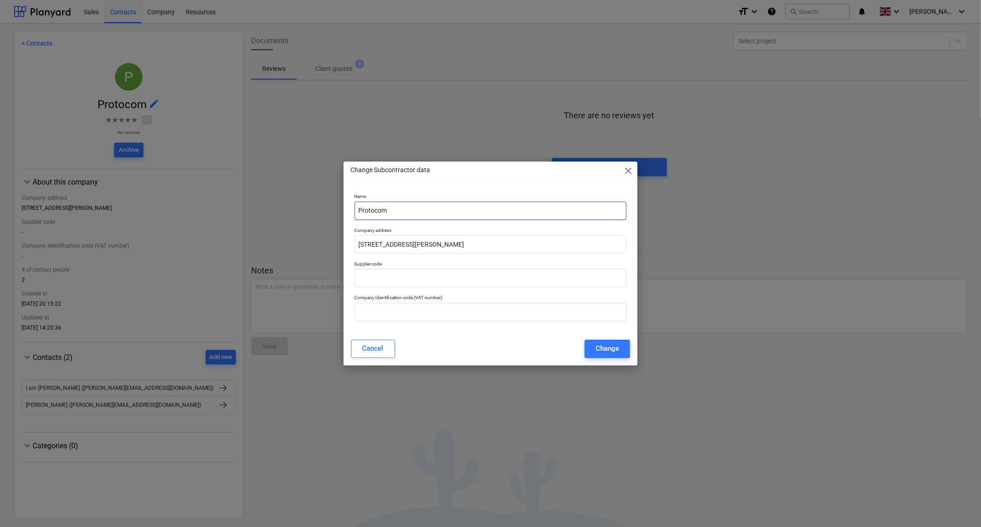
drag, startPoint x: 501, startPoint y: 202, endPoint x: 102, endPoint y: 290, distance: 408.2
click at [35, 292] on div "Change Subcontractor data close Name Protocom Company address [STREET_ADDRESS][…" at bounding box center [490, 263] width 981 height 527
type input "[GEOGRAPHIC_DATA]"
drag, startPoint x: 543, startPoint y: 243, endPoint x: 181, endPoint y: 245, distance: 362.1
click at [181, 245] on div "Change Subcontractor data close Name CHG Lancaster Hospital Company address [ST…" at bounding box center [490, 263] width 981 height 527
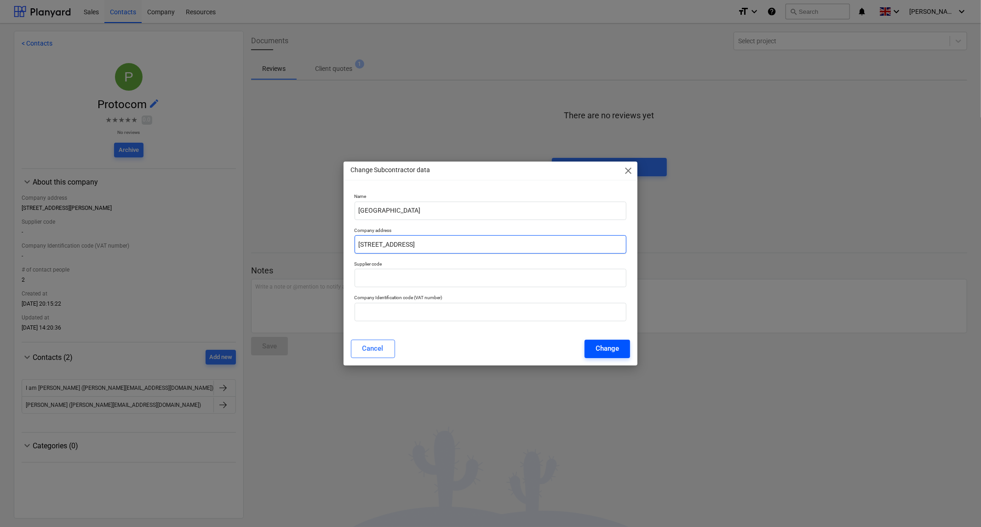
type input "[STREET_ADDRESS]"
click at [596, 350] on div "Change" at bounding box center [607, 348] width 23 height 12
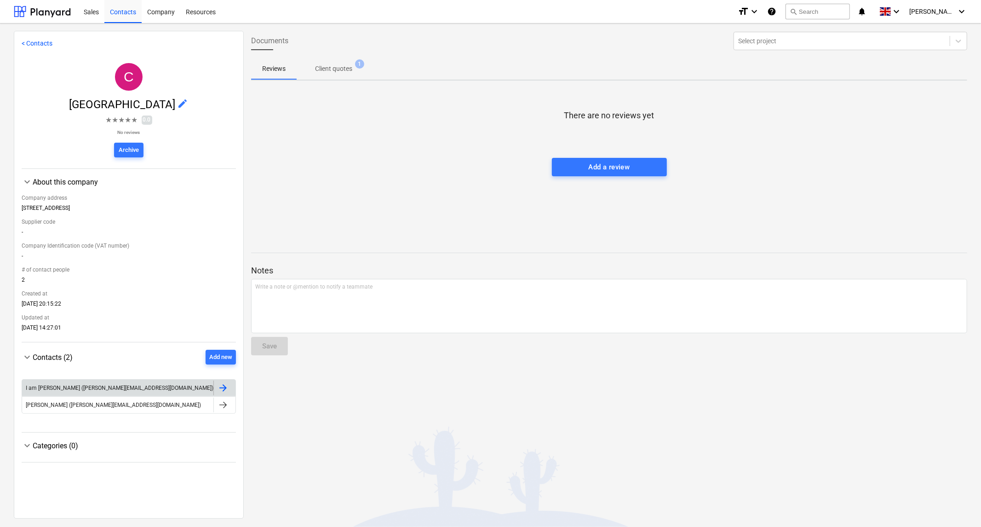
click at [229, 394] on div at bounding box center [224, 387] width 22 height 15
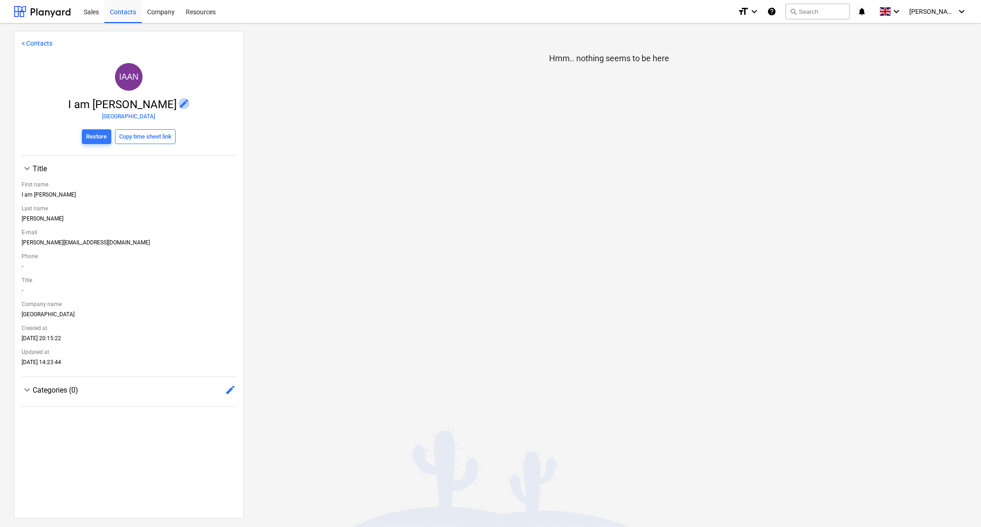
click at [186, 102] on span "edit" at bounding box center [184, 103] width 11 height 11
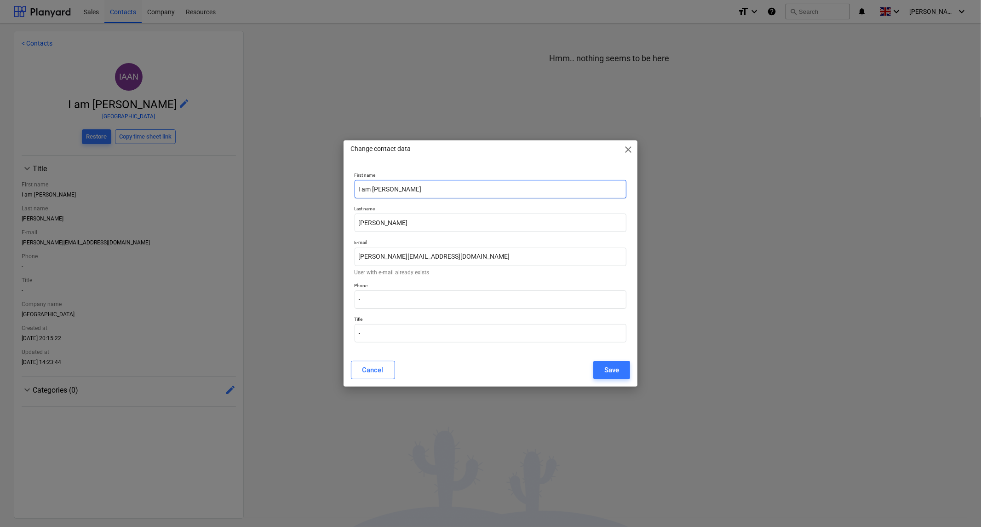
drag, startPoint x: 438, startPoint y: 189, endPoint x: 238, endPoint y: 202, distance: 199.6
click at [238, 202] on div "Change contact data close First name I am [PERSON_NAME] name [PERSON_NAME] E-ma…" at bounding box center [490, 263] width 981 height 527
type input "[PERSON_NAME]"
type input "Yardley"
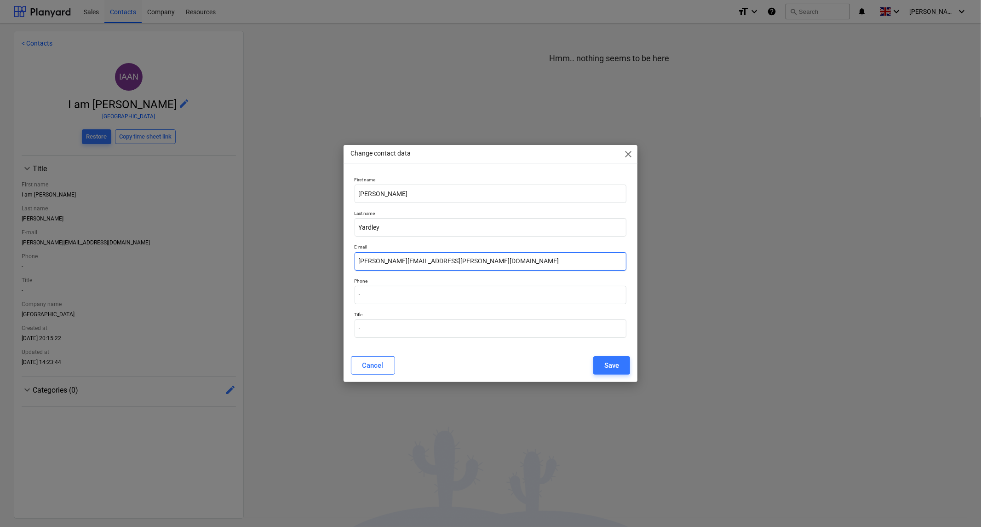
type input "[PERSON_NAME][EMAIL_ADDRESS][PERSON_NAME][DOMAIN_NAME]"
click at [402, 334] on input "-" at bounding box center [491, 328] width 272 height 18
click at [379, 302] on input "-" at bounding box center [491, 295] width 272 height 18
drag, startPoint x: 393, startPoint y: 295, endPoint x: 305, endPoint y: 302, distance: 88.6
click at [305, 301] on div "Change contact data close First name [PERSON_NAME] Last name [PERSON_NAME] E-ma…" at bounding box center [490, 263] width 981 height 527
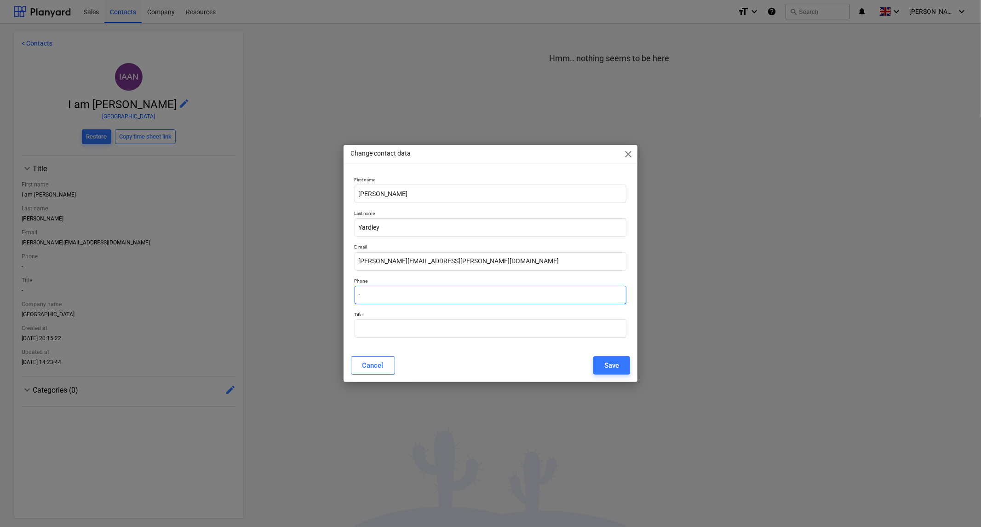
click at [413, 301] on input "-" at bounding box center [491, 295] width 272 height 18
drag, startPoint x: 444, startPoint y: 298, endPoint x: 219, endPoint y: 305, distance: 226.0
click at [218, 304] on div "Change contact data close First name [PERSON_NAME] Last name [PERSON_NAME] E-ma…" at bounding box center [490, 263] width 981 height 527
type input "07824 461 424"
click at [616, 371] on div "Save" at bounding box center [612, 365] width 15 height 12
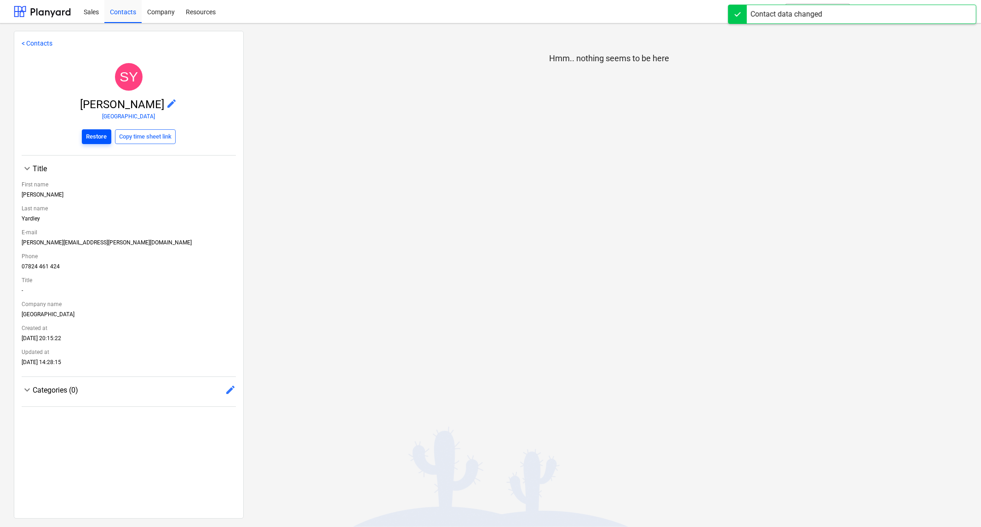
click at [89, 139] on div "Restore" at bounding box center [96, 137] width 21 height 11
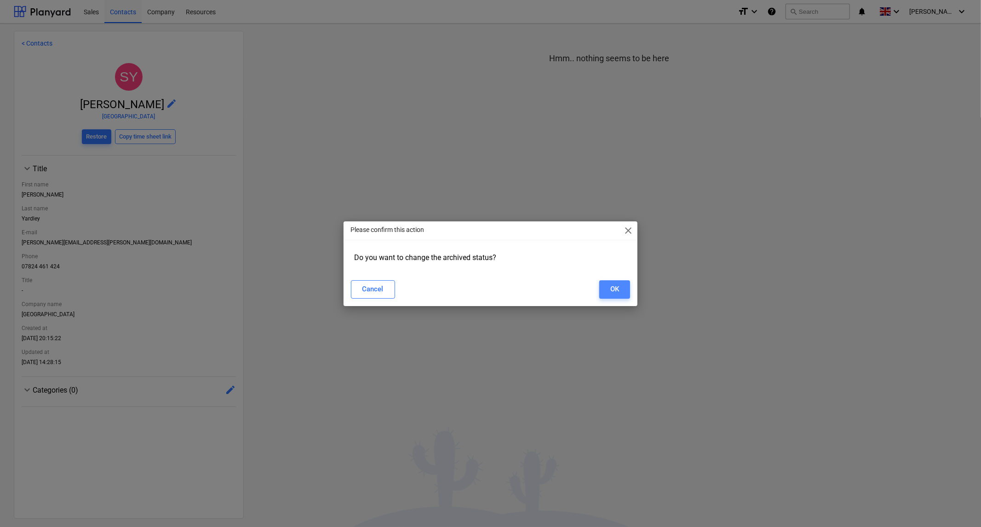
click at [614, 289] on div "OK" at bounding box center [615, 289] width 9 height 12
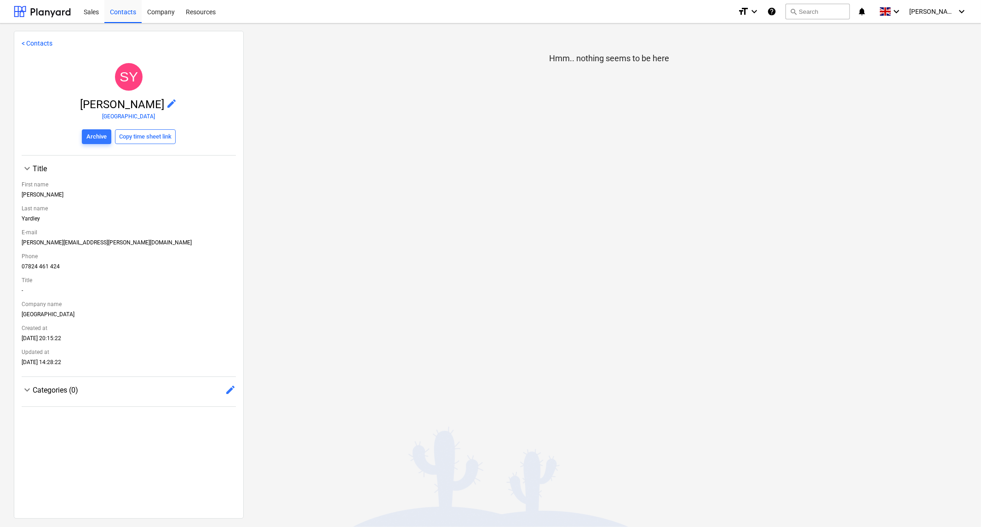
click at [35, 41] on link "< Contacts" at bounding box center [37, 43] width 31 height 7
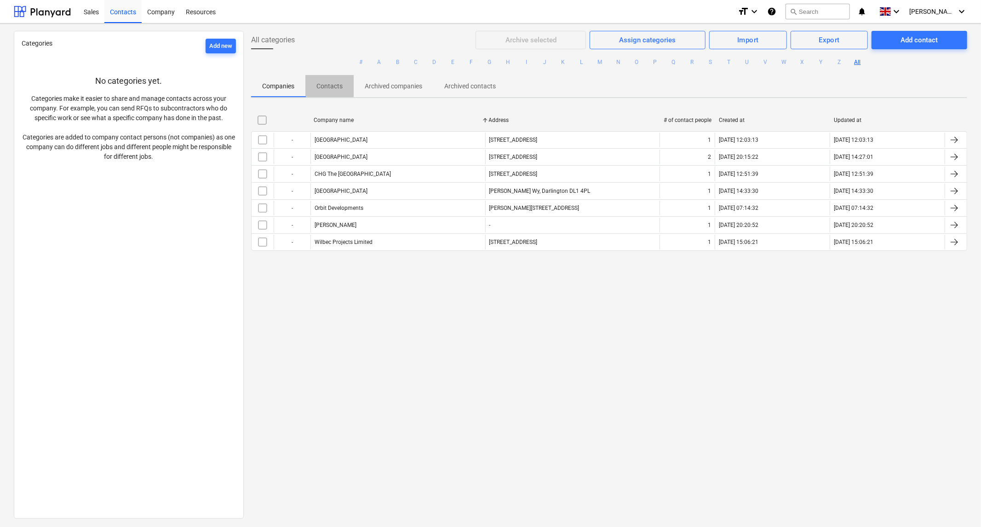
click at [319, 86] on p "Contacts" at bounding box center [330, 86] width 26 height 10
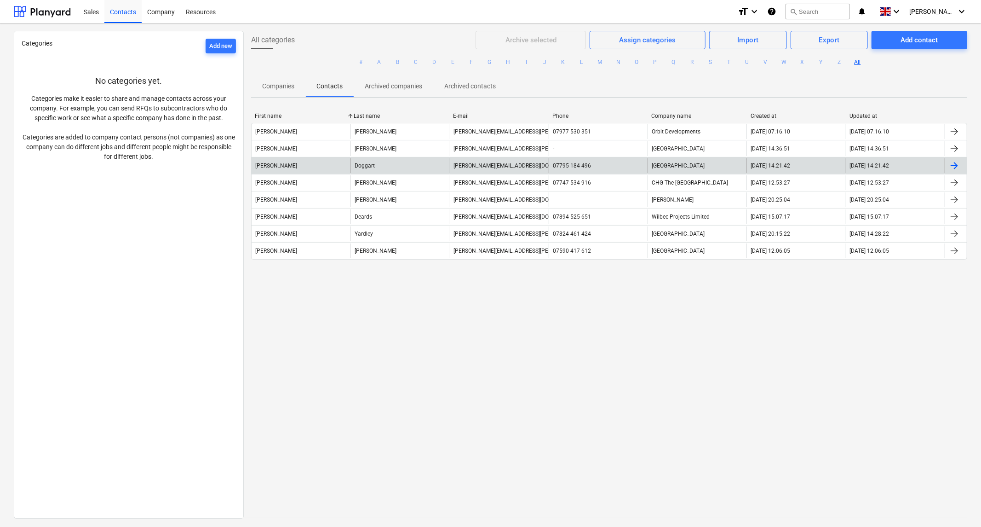
click at [950, 166] on div at bounding box center [954, 165] width 11 height 11
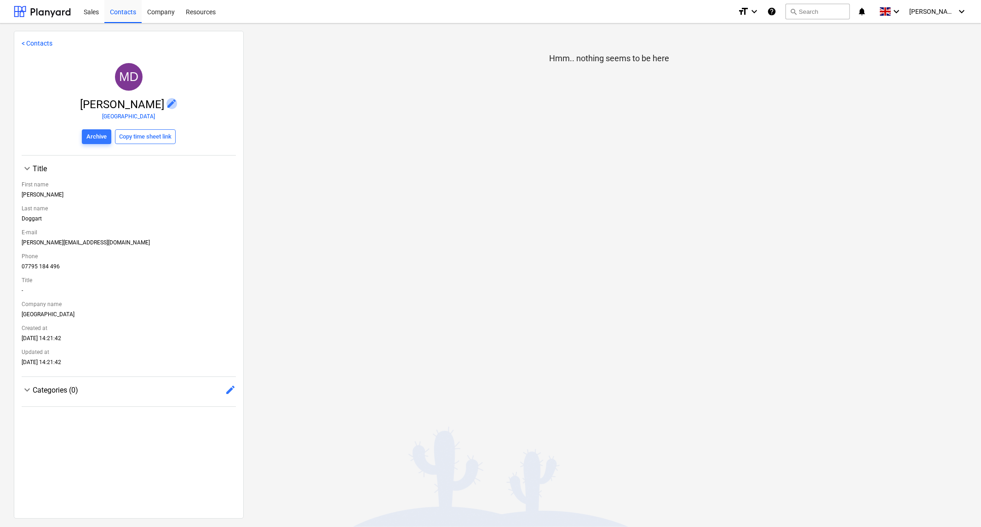
click at [167, 106] on span "edit" at bounding box center [172, 103] width 11 height 11
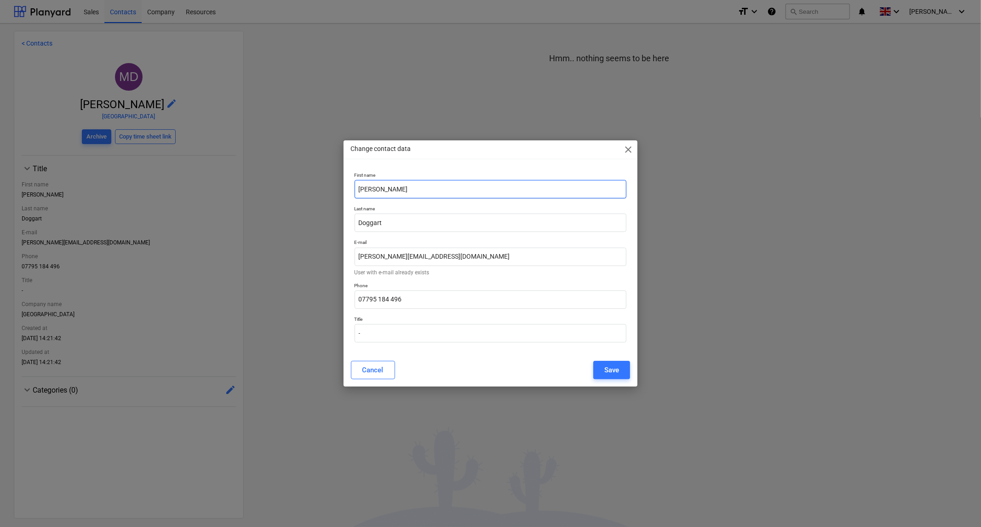
drag, startPoint x: 436, startPoint y: 190, endPoint x: 263, endPoint y: 210, distance: 174.2
click at [263, 210] on div "Change contact data close First name [PERSON_NAME] Last name [PERSON_NAME] E-ma…" at bounding box center [490, 263] width 981 height 527
type input "[PERSON_NAME]"
type input "Green"
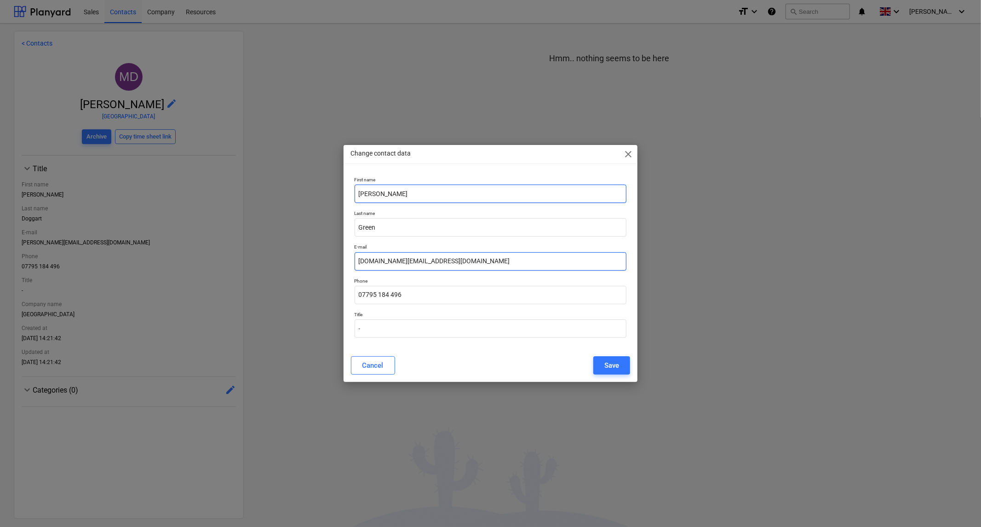
type input "[DOMAIN_NAME][EMAIL_ADDRESS][DOMAIN_NAME]"
type input "07393 235 558"
click at [396, 334] on input "-" at bounding box center [491, 328] width 272 height 18
click at [621, 363] on button "Save" at bounding box center [612, 365] width 37 height 18
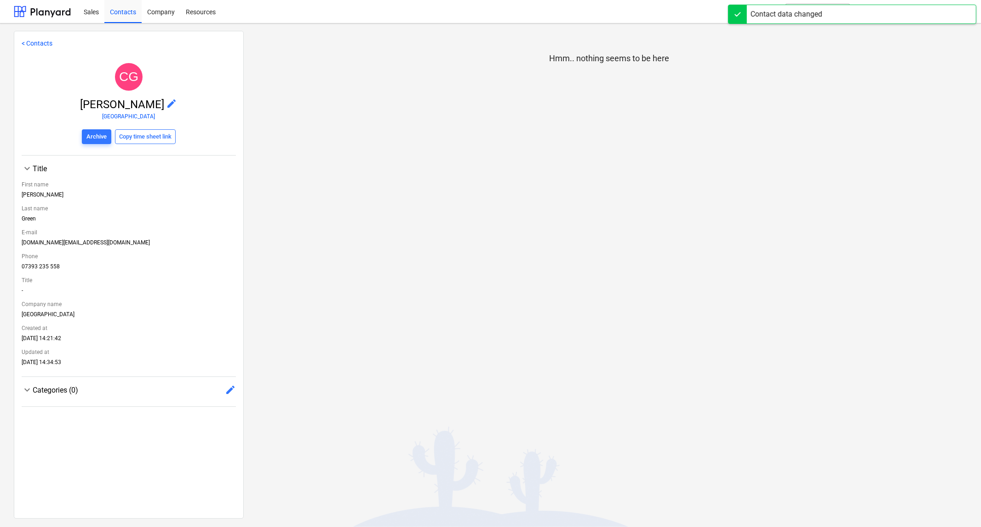
click at [167, 103] on span "edit" at bounding box center [172, 103] width 11 height 11
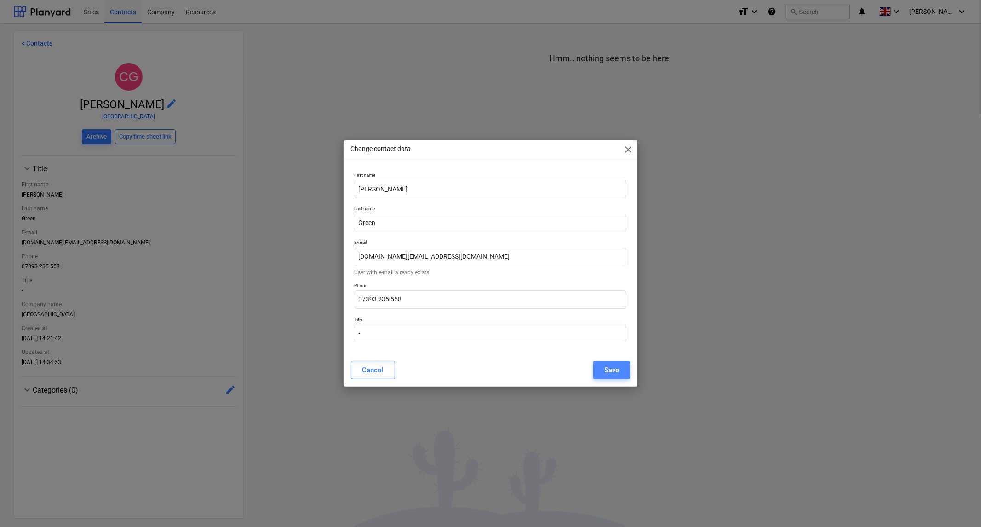
click at [618, 364] on div "Save" at bounding box center [612, 370] width 15 height 12
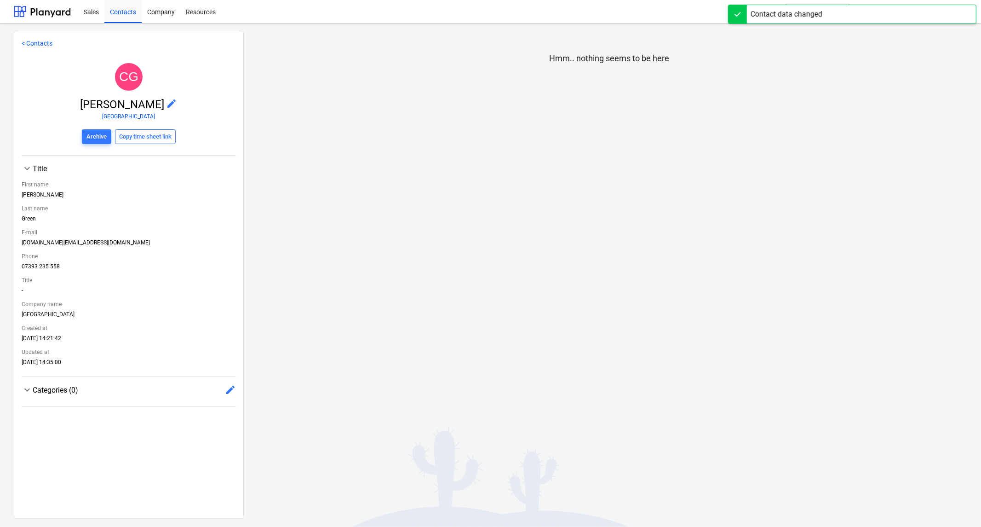
click at [30, 394] on span "keyboard_arrow_down" at bounding box center [27, 389] width 11 height 11
click at [30, 394] on span "keyboard_arrow_right" at bounding box center [27, 389] width 11 height 11
click at [226, 395] on span "edit" at bounding box center [230, 389] width 11 height 11
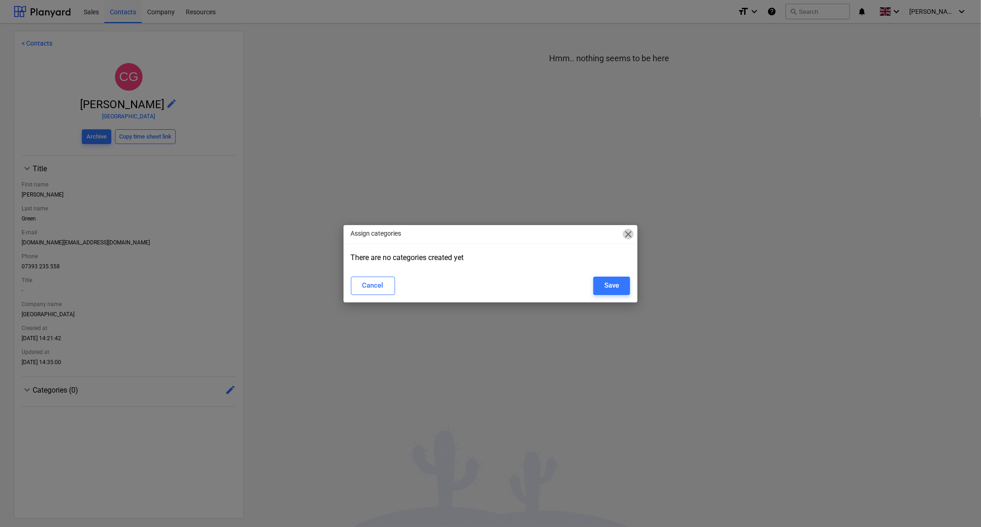
click at [629, 233] on span "close" at bounding box center [628, 234] width 11 height 11
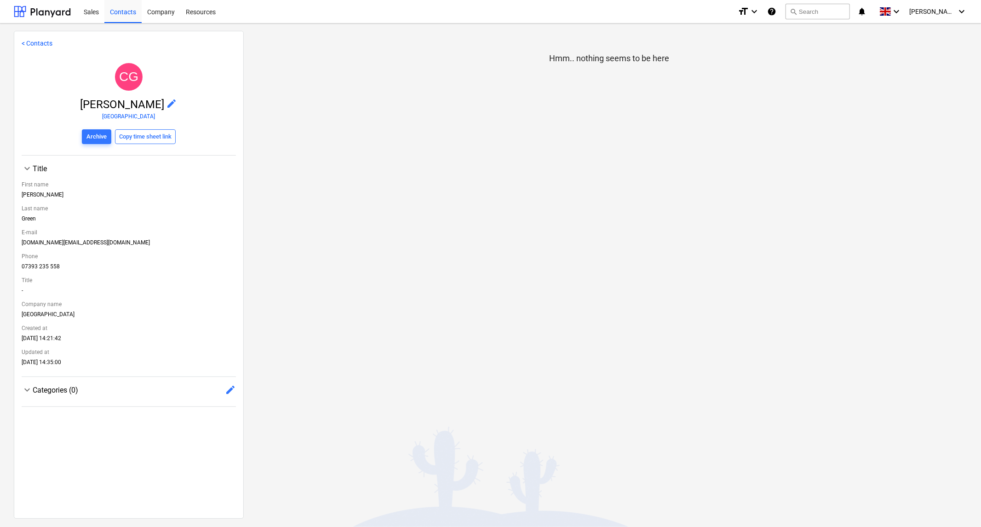
click at [29, 46] on link "< Contacts" at bounding box center [37, 43] width 31 height 7
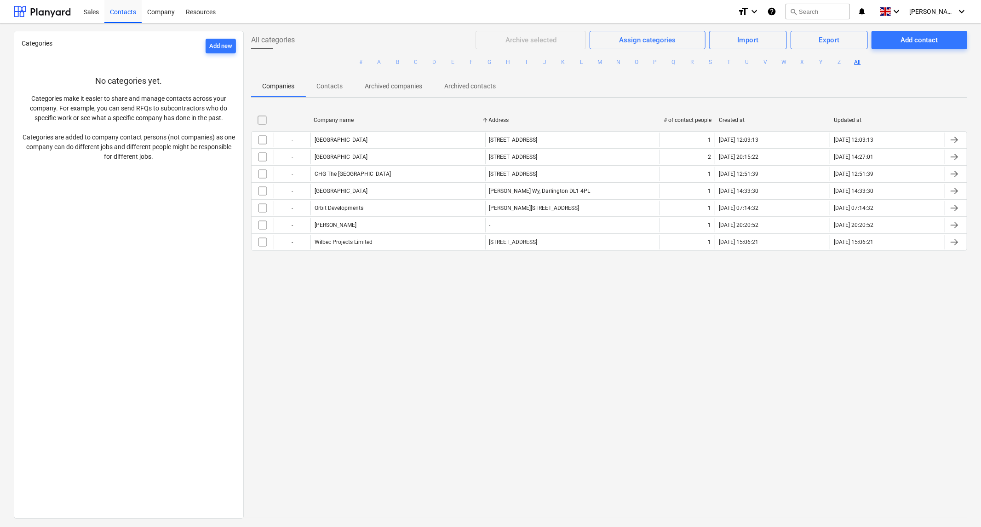
click at [286, 87] on p "Companies" at bounding box center [278, 86] width 32 height 10
click at [918, 35] on div "Add contact" at bounding box center [919, 40] width 37 height 12
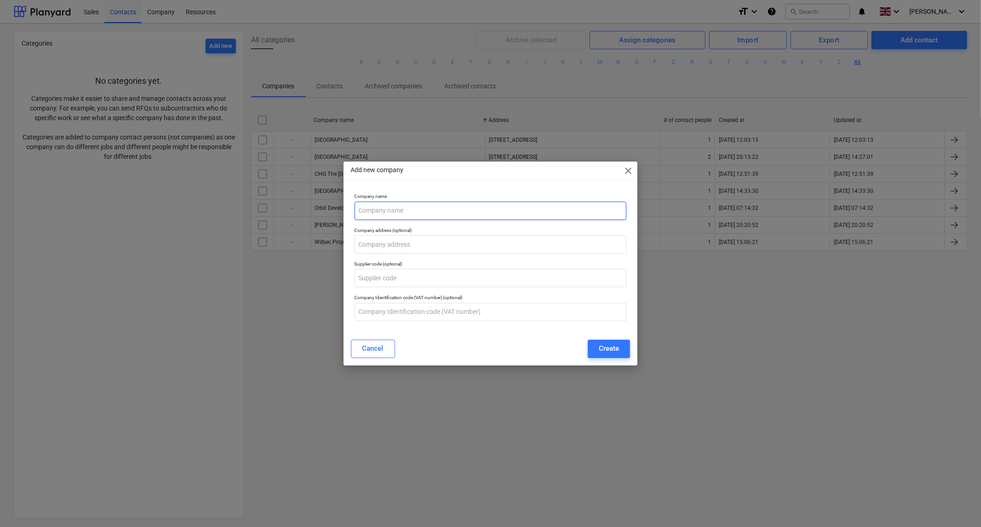
click at [419, 209] on input "text" at bounding box center [491, 211] width 272 height 18
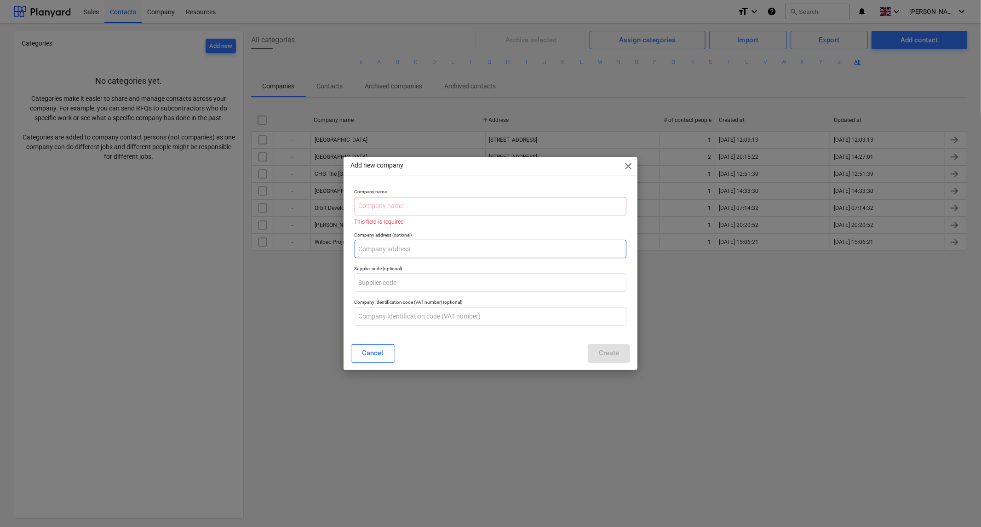
click at [399, 248] on input "text" at bounding box center [491, 249] width 272 height 18
click at [399, 247] on input "text" at bounding box center [491, 249] width 272 height 18
paste input "[STREET_ADDRESS][PERSON_NAME]"
type input "[STREET_ADDRESS][PERSON_NAME]"
click at [405, 203] on input "text" at bounding box center [491, 206] width 272 height 18
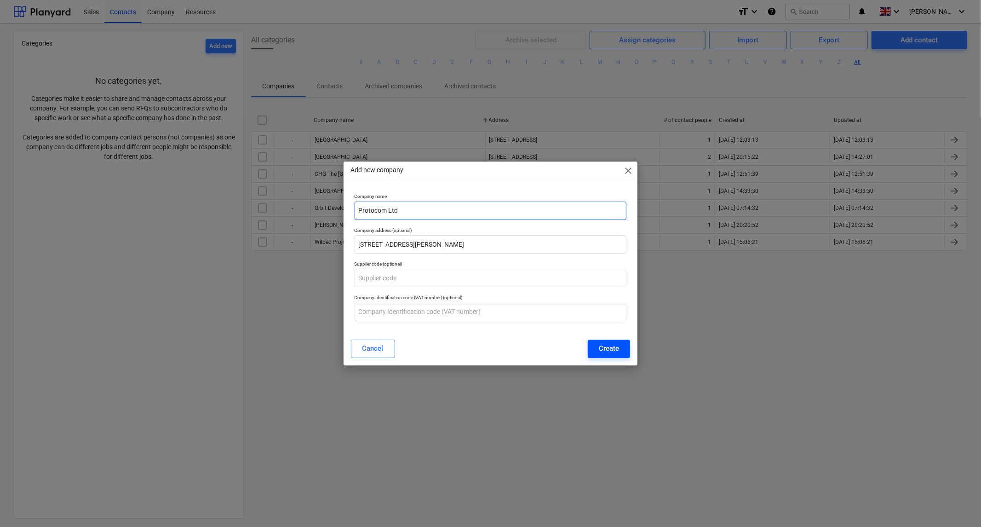
type input "Protocom Ltd"
click at [604, 346] on div "Create" at bounding box center [609, 348] width 20 height 12
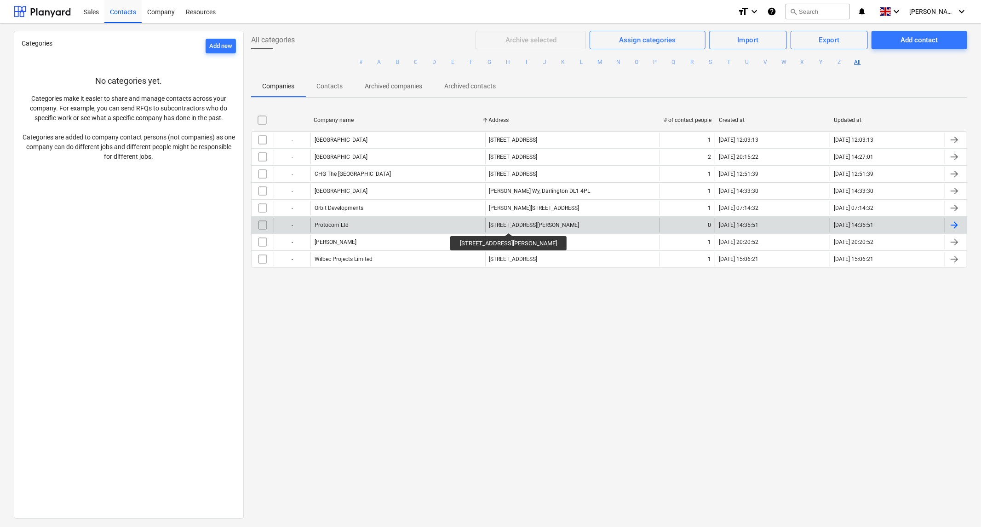
click at [537, 225] on div "[STREET_ADDRESS][PERSON_NAME]" at bounding box center [535, 225] width 90 height 6
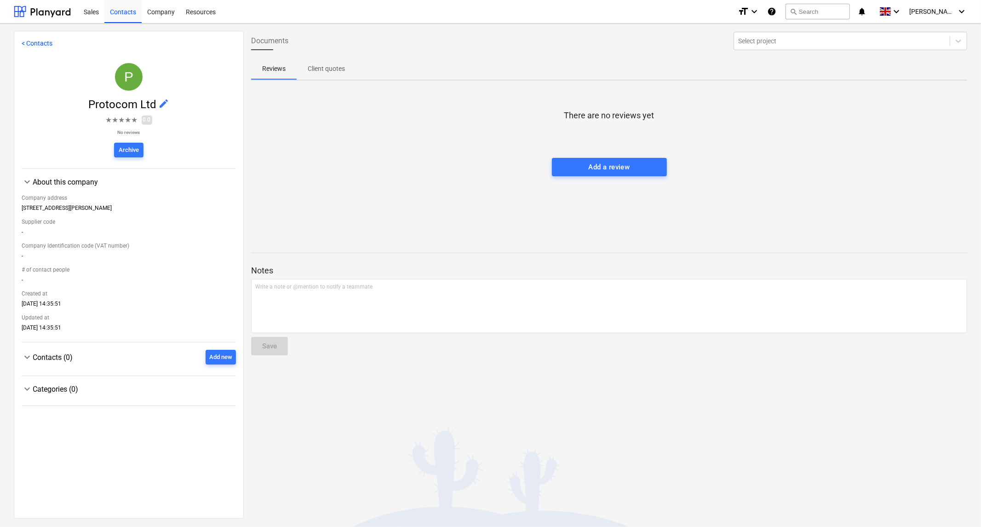
click at [345, 68] on p "Client quotes" at bounding box center [326, 69] width 37 height 10
click at [281, 69] on p "Reviews" at bounding box center [273, 69] width 23 height 10
click at [90, 16] on div "Sales" at bounding box center [91, 11] width 26 height 23
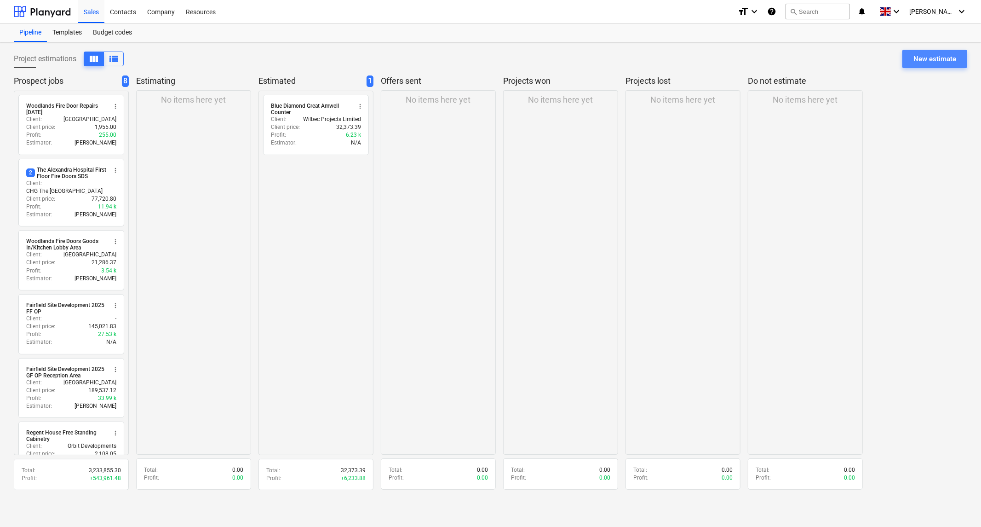
click at [950, 59] on div "New estimate" at bounding box center [935, 59] width 43 height 12
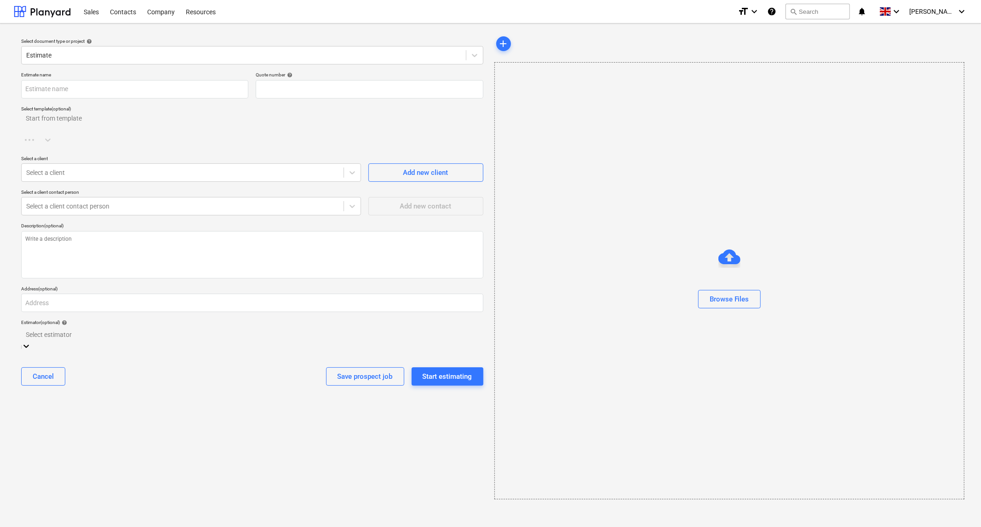
type input "QU-0012"
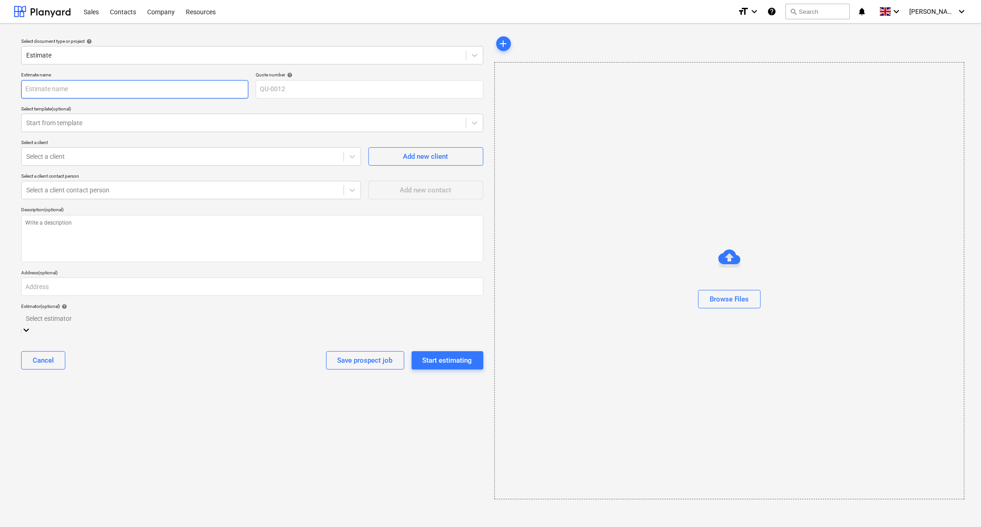
click at [95, 91] on input "text" at bounding box center [134, 89] width 227 height 18
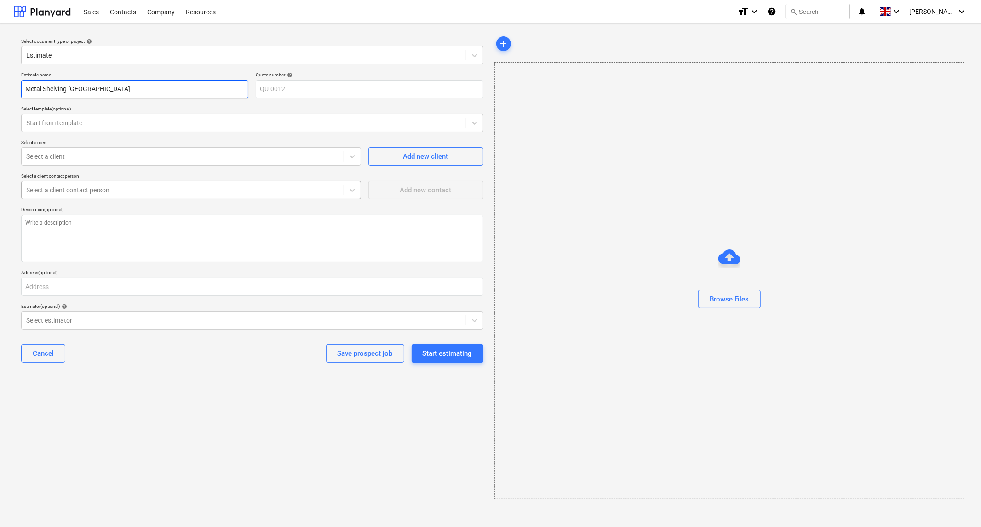
type input "Metal Shelving [GEOGRAPHIC_DATA]"
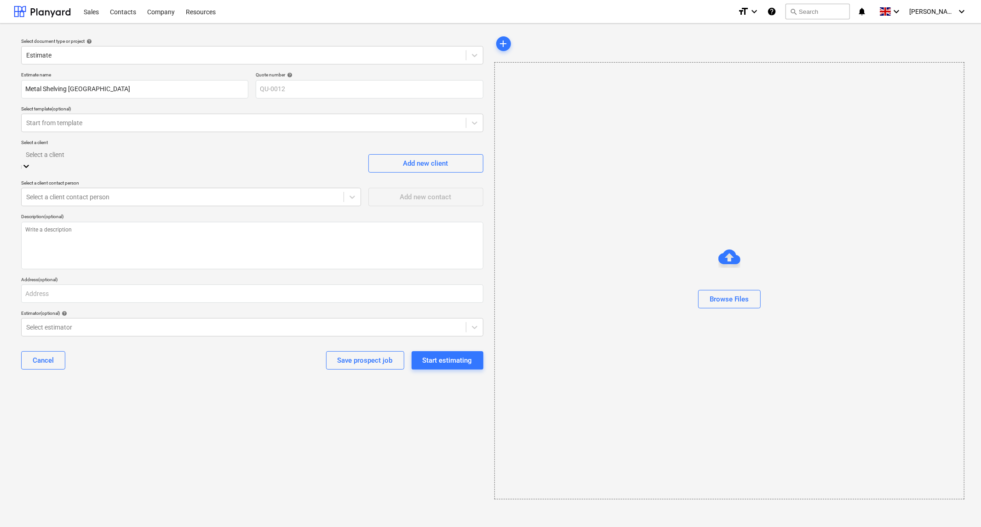
click at [31, 161] on icon at bounding box center [26, 165] width 9 height 9
click at [60, 151] on div at bounding box center [191, 154] width 331 height 11
type input "prot"
type input "matt"
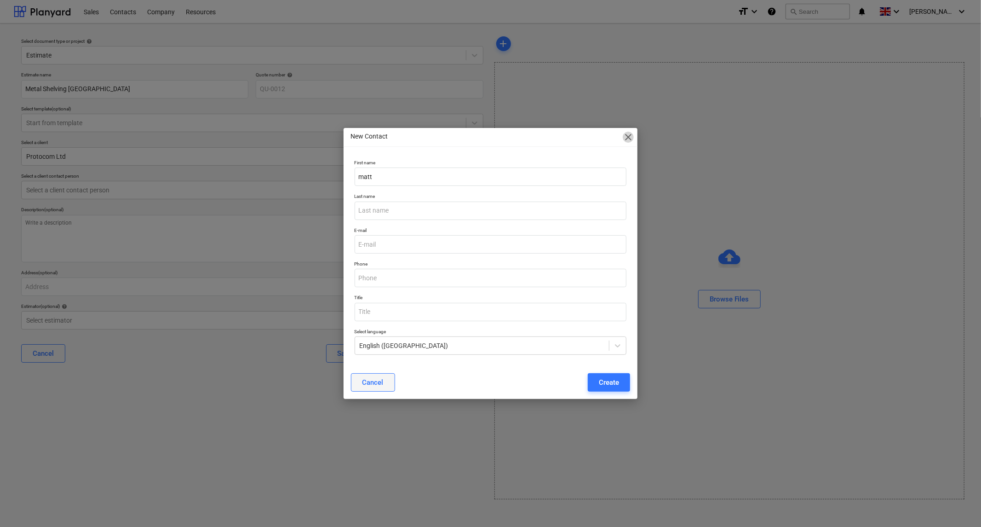
click at [365, 384] on div "Cancel" at bounding box center [373, 382] width 21 height 12
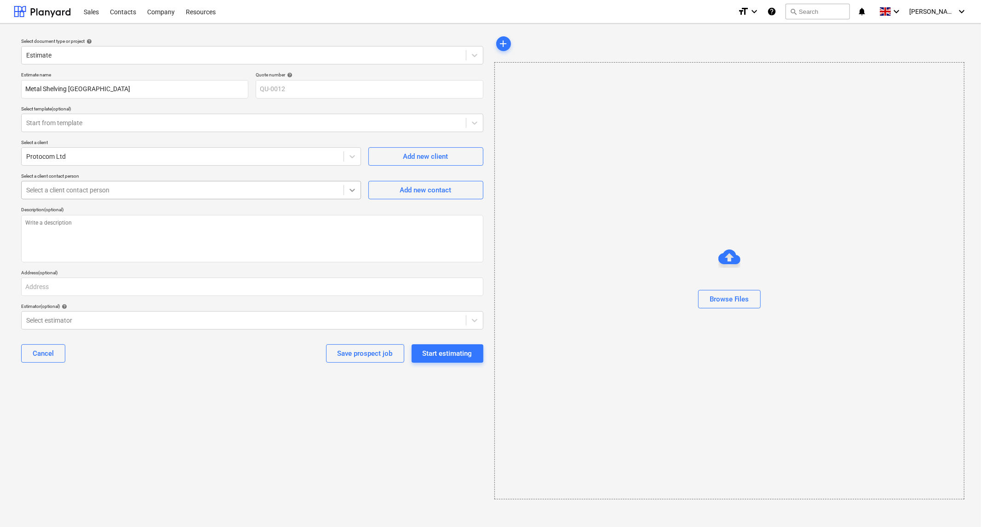
click at [351, 192] on icon at bounding box center [352, 189] width 9 height 9
click at [350, 191] on icon at bounding box center [352, 189] width 9 height 9
click at [441, 352] on div "Start estimating" at bounding box center [448, 353] width 50 height 12
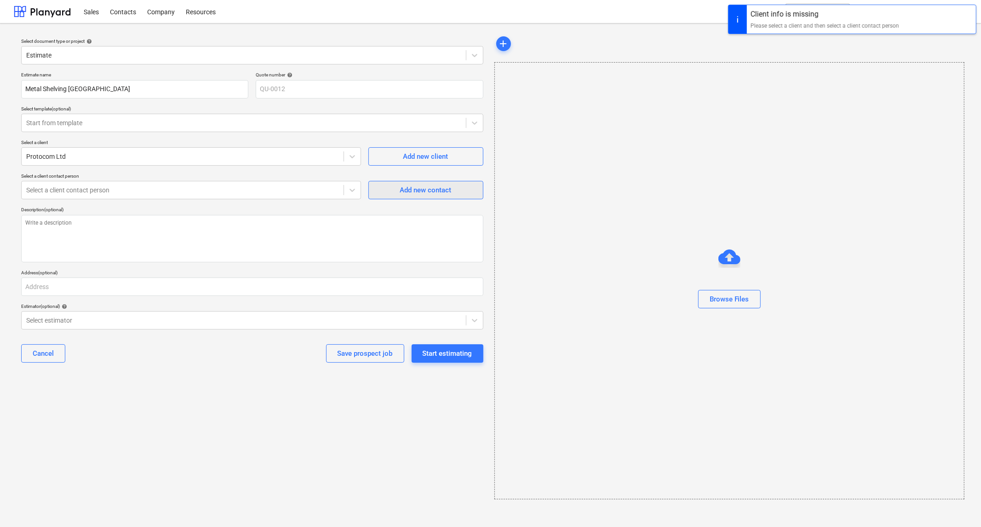
click at [406, 187] on div "Add new contact" at bounding box center [426, 190] width 52 height 12
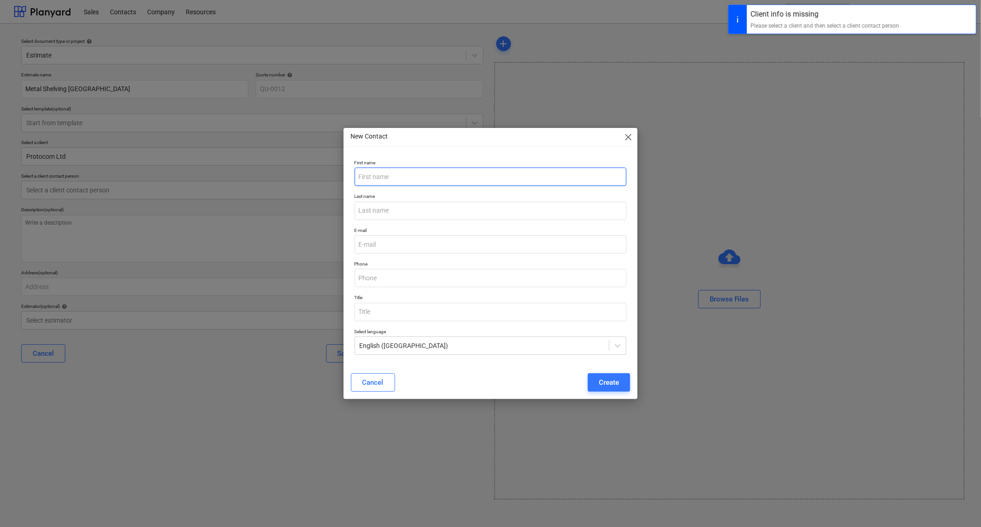
click at [425, 179] on input "text" at bounding box center [491, 176] width 272 height 18
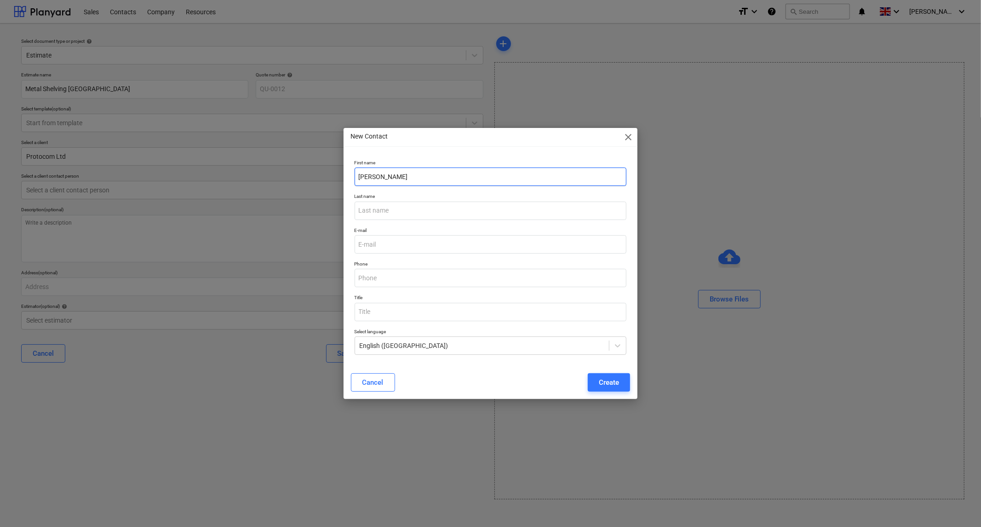
type input "[PERSON_NAME]"
type input "Doggart"
click at [420, 245] on input "email" at bounding box center [491, 244] width 272 height 18
type input "[PERSON_NAME][EMAIL_ADDRESS][DOMAIN_NAME]"
click at [376, 282] on input "text" at bounding box center [491, 278] width 272 height 18
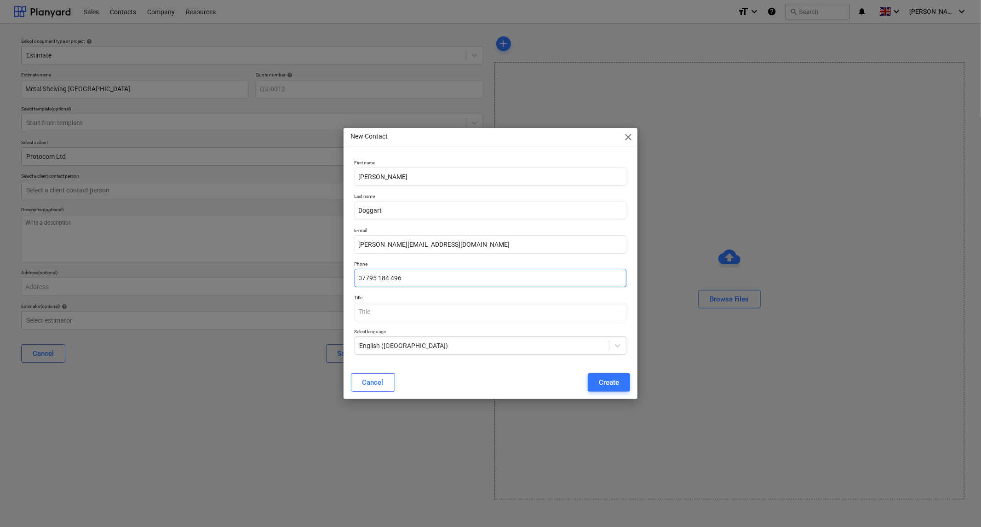
type input "07795 184 496"
click at [612, 381] on div "Create" at bounding box center [609, 382] width 20 height 12
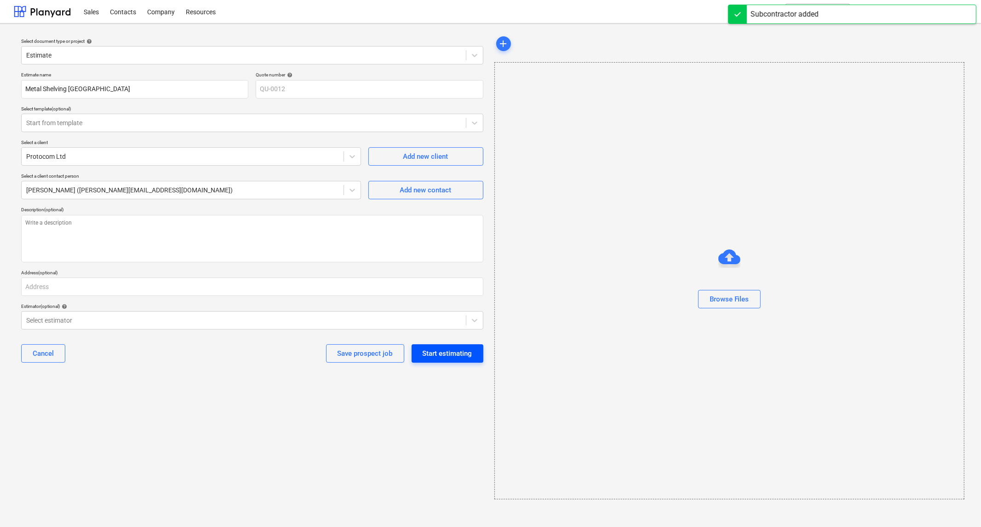
click at [440, 351] on div "Start estimating" at bounding box center [448, 353] width 50 height 12
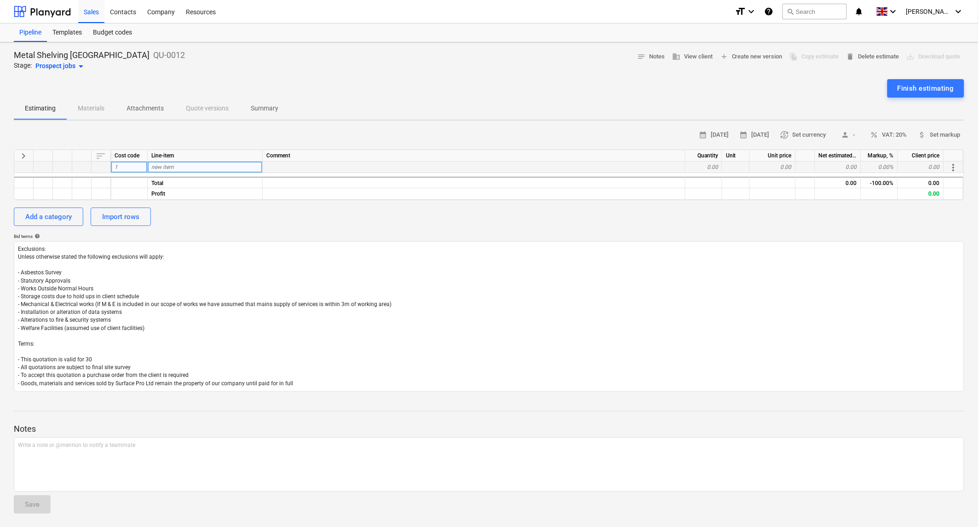
click at [177, 164] on div "new item" at bounding box center [205, 167] width 115 height 12
click at [45, 215] on div "Add a category" at bounding box center [48, 217] width 46 height 12
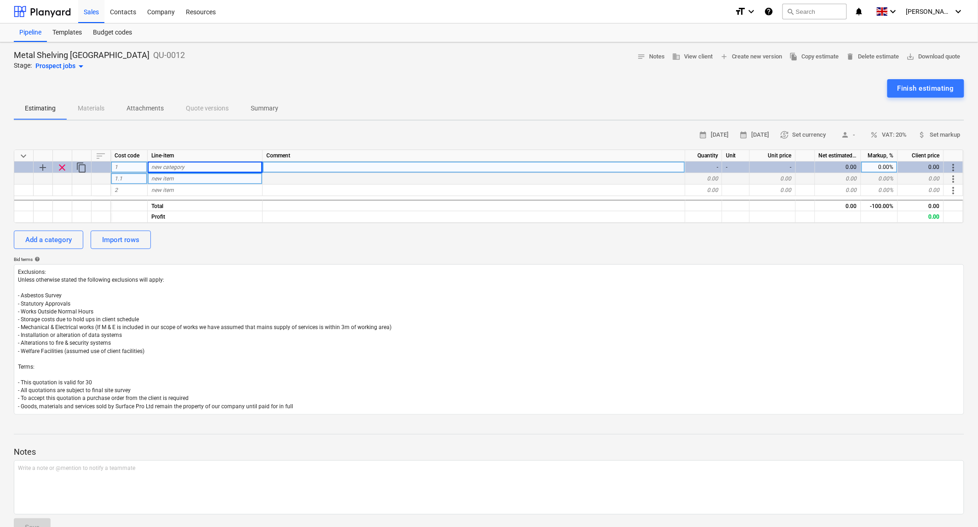
click at [184, 176] on div "new item" at bounding box center [205, 179] width 115 height 12
type input "Metal Tube"
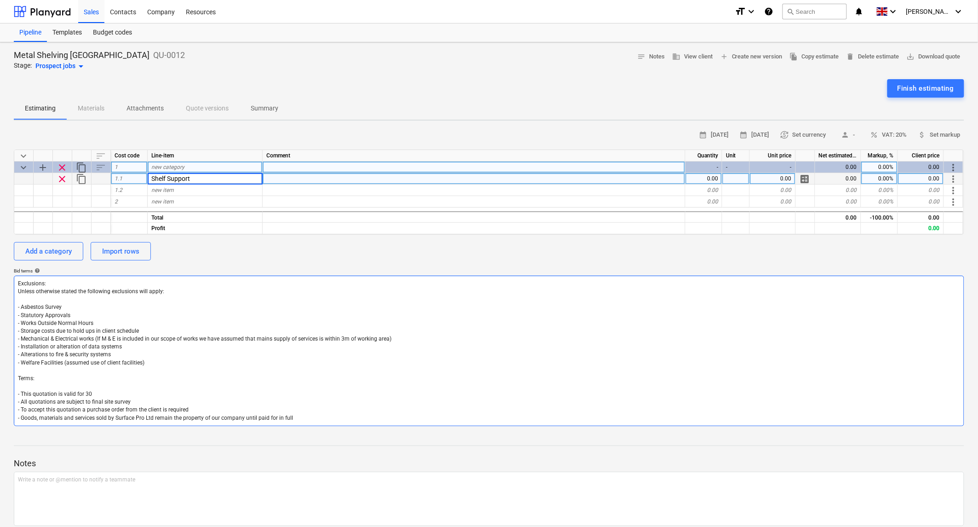
type input "Shelf Supports"
type input "PC Metal Tube 25mm with discs welded either end with a captive nut behind, Conc…"
type input "10"
type input "85"
type input "100"
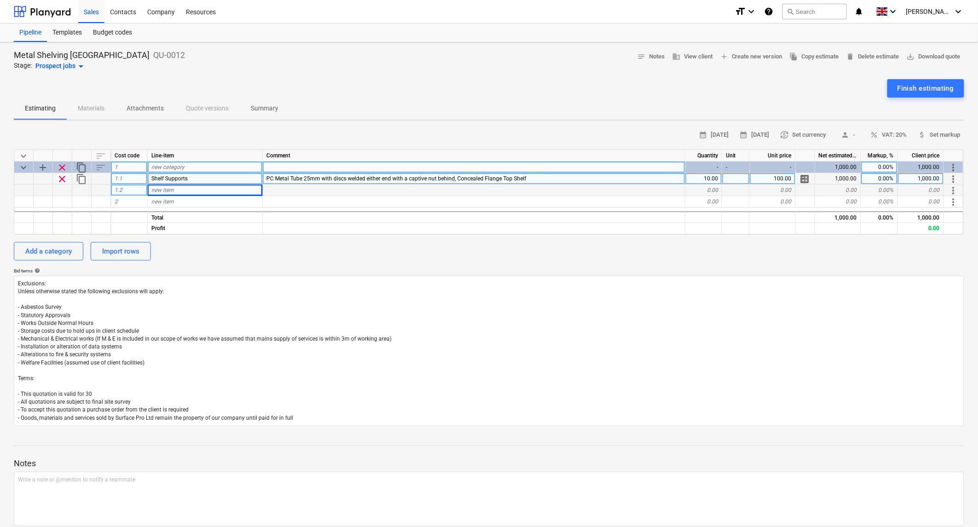
click at [199, 191] on div "new item" at bounding box center [205, 190] width 115 height 12
click at [175, 190] on div "new item" at bounding box center [205, 190] width 115 height 12
type input "MFC Shelf"
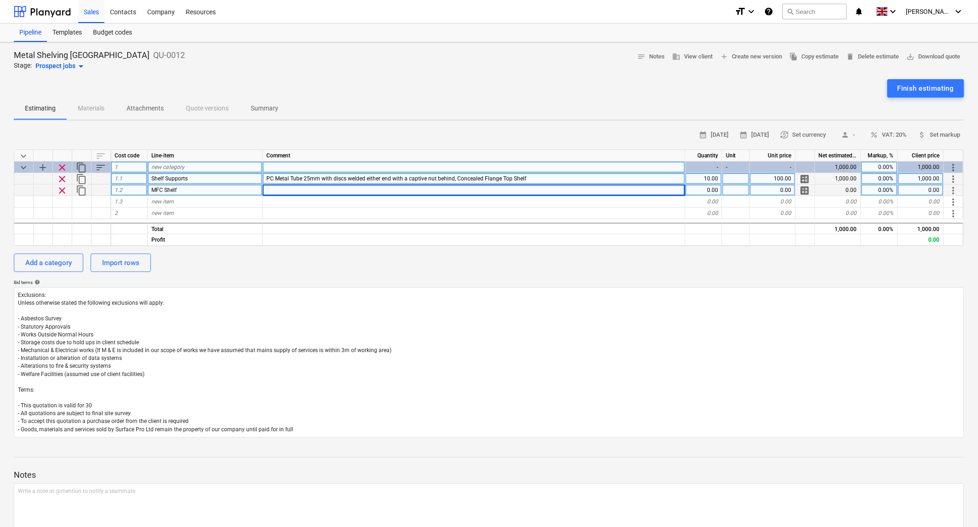
click at [316, 187] on div at bounding box center [474, 190] width 423 height 12
type input "Approx O/A Size 3.3m Long x"
click at [369, 189] on div "Approx O/A Size 3.3m Long x" at bounding box center [474, 190] width 423 height 12
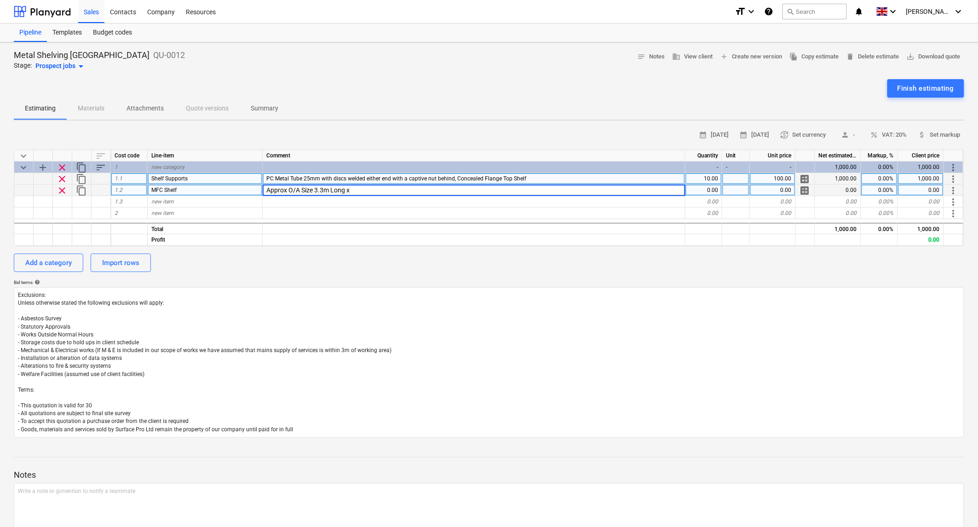
click at [369, 189] on input "Approx O/A Size 3.3m Long x" at bounding box center [474, 189] width 422 height 11
type input "Approx O/A Size 3300mm Long x 300mm wide x 30mm Deep"
click at [807, 189] on span "calculate" at bounding box center [805, 190] width 11 height 11
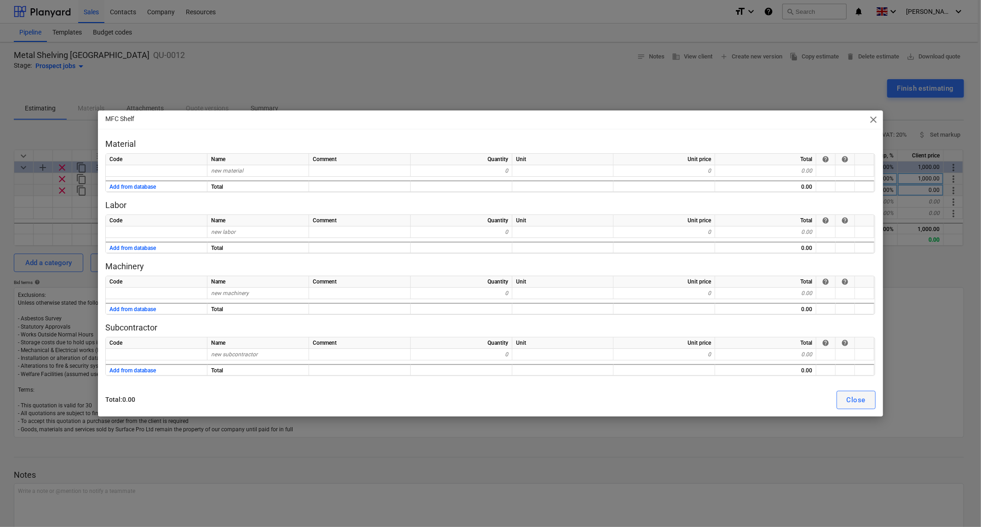
click at [867, 398] on button "Close" at bounding box center [856, 400] width 39 height 18
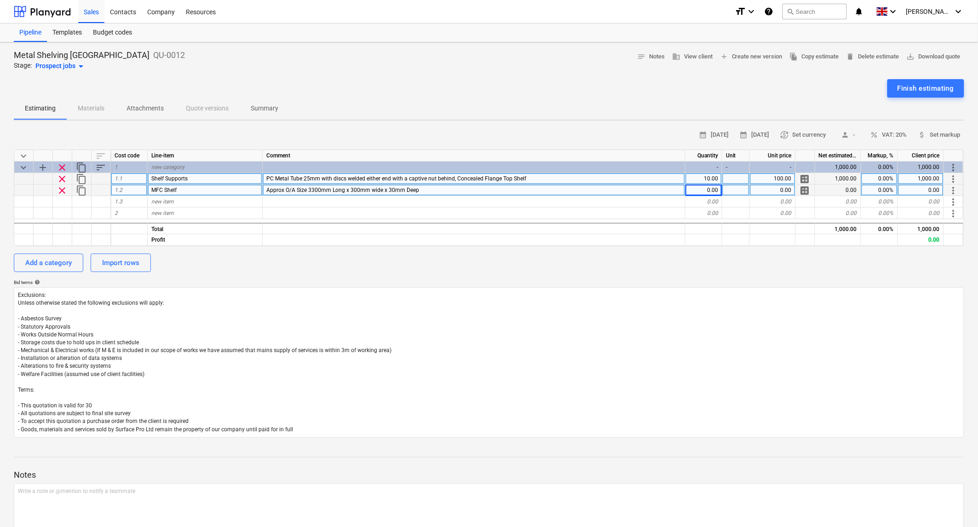
click at [439, 189] on div "Approx O/A Size 3300mm Long x 300mm wide x 30mm Deep" at bounding box center [474, 190] width 423 height 12
click at [478, 189] on input "Approx O/A Size 3300mm Long x 300mm wide x 30mm Deep" at bounding box center [474, 189] width 422 height 11
type input "Approx O/A Size 3300mm Long x 300mm wide x 30mm Thickness (Allowed [PERSON_NAME…"
click at [229, 190] on div "MFC Shelf" at bounding box center [205, 190] width 115 height 12
click at [229, 190] on input "MFC Shelf" at bounding box center [205, 189] width 115 height 11
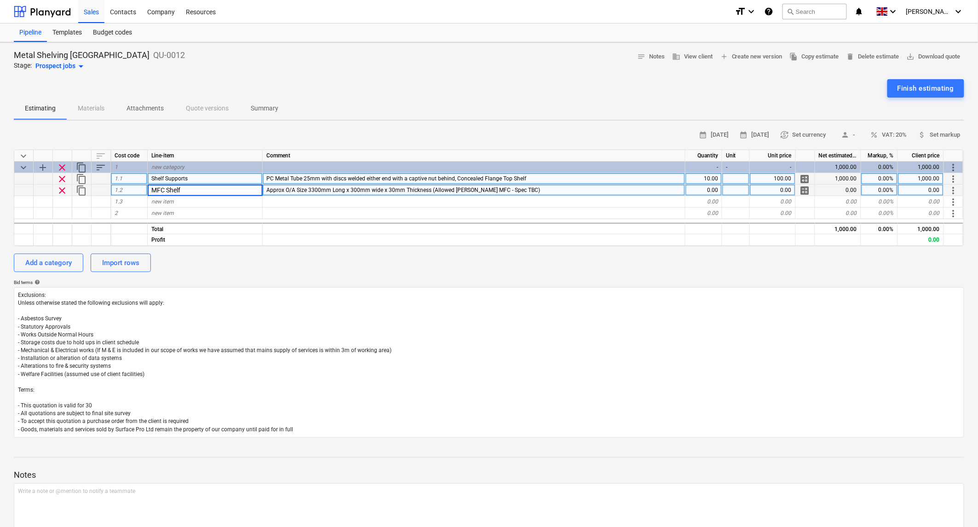
click at [229, 190] on input "MFC Shelf" at bounding box center [205, 189] width 115 height 11
type input "MFC Shelf with ABS edging"
click at [804, 185] on span "calculate" at bounding box center [805, 190] width 11 height 11
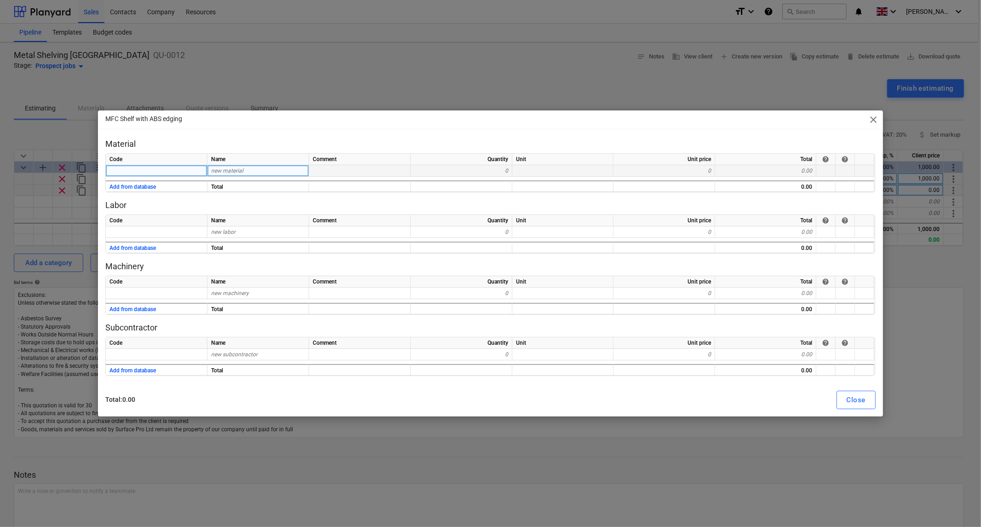
click at [227, 172] on span "new material" at bounding box center [227, 170] width 32 height 6
type input "18mm [PERSON_NAME] MFC"
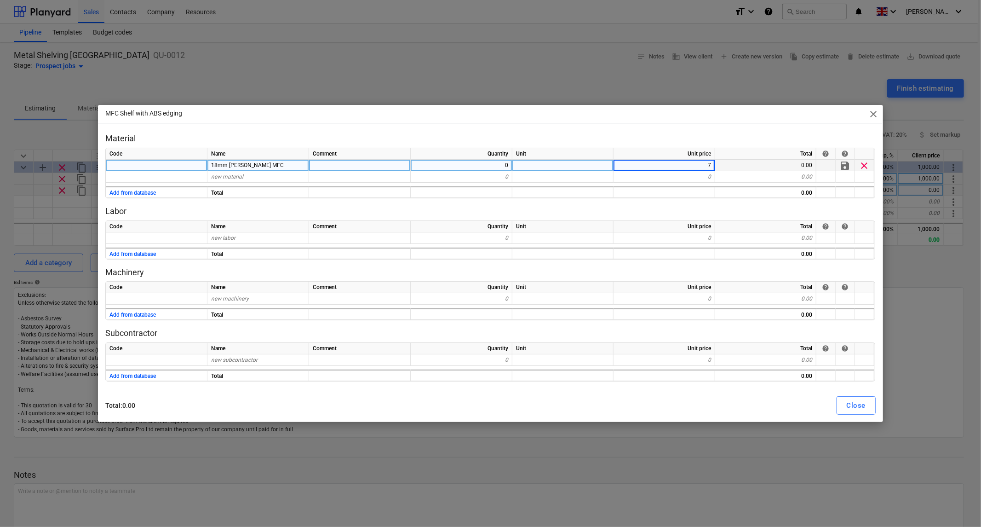
type input "75"
type input "85"
type input "0.5"
type input "23 x 2 ABS Edging"
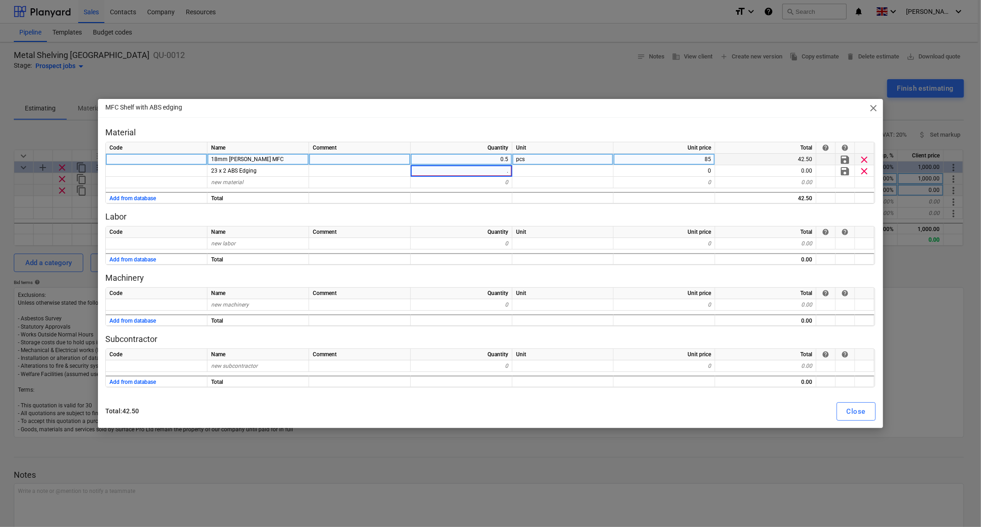
type input ".5"
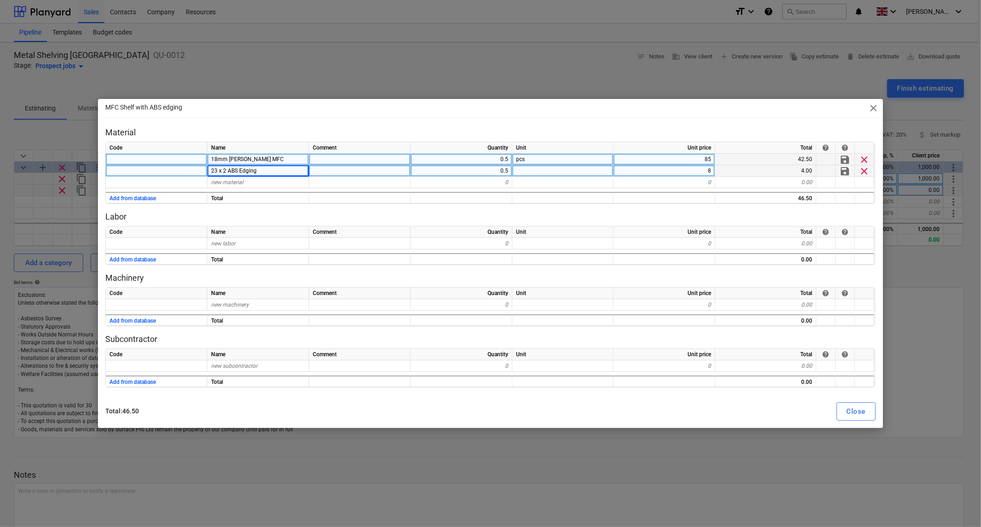
click at [362, 174] on div at bounding box center [360, 171] width 102 height 12
click at [441, 173] on div "0.5" at bounding box center [462, 171] width 102 height 12
click at [446, 193] on div at bounding box center [462, 198] width 102 height 12
click at [438, 217] on p "Labor" at bounding box center [490, 216] width 770 height 11
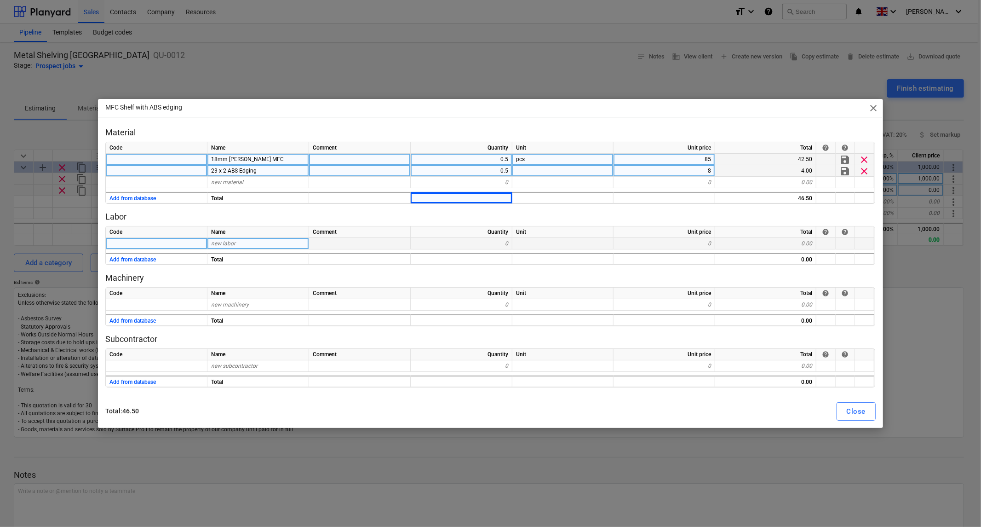
click at [241, 247] on div "new labor" at bounding box center [258, 244] width 102 height 12
type input "Workshop"
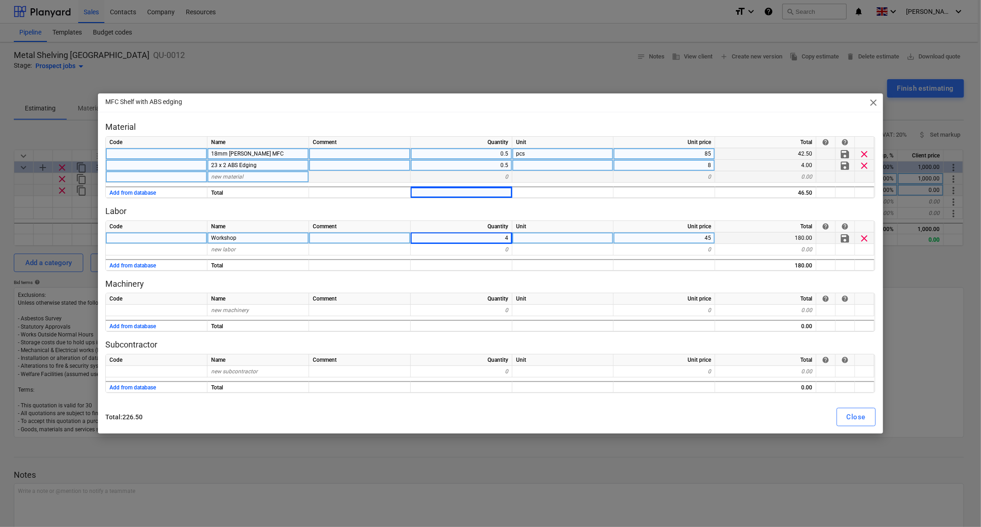
click at [232, 179] on span "new material" at bounding box center [227, 176] width 32 height 6
type input "Sundries"
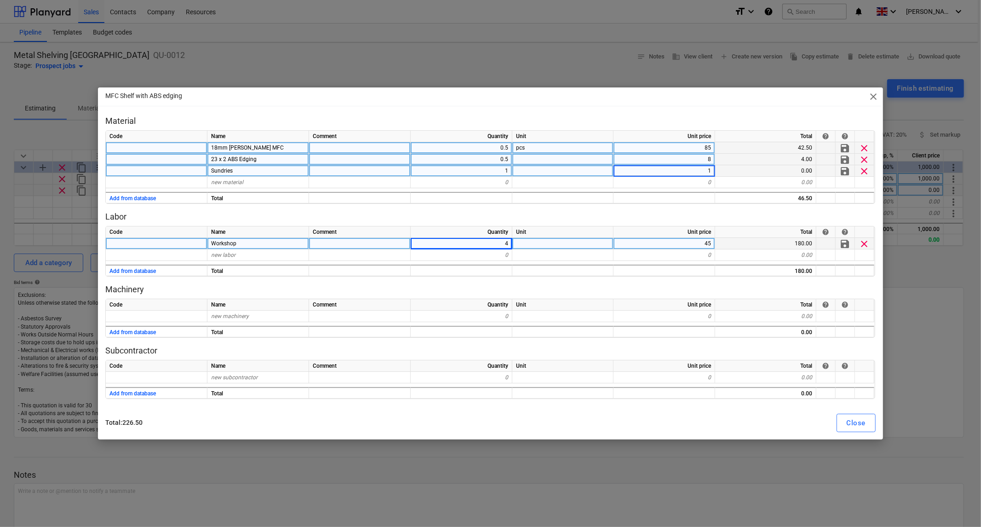
type input "15"
click at [860, 428] on div "Close" at bounding box center [856, 423] width 19 height 12
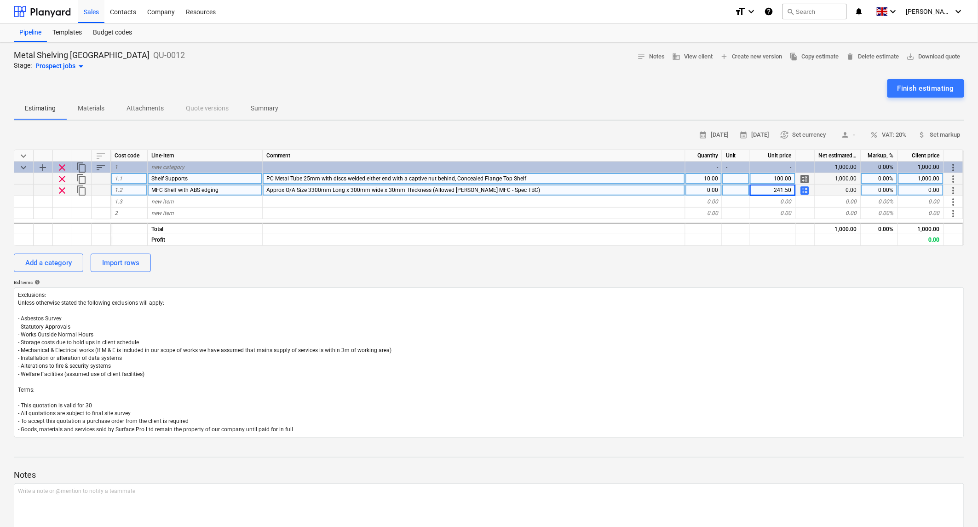
click at [392, 187] on span "Approx O/A Size 3300mm Long x 300mm wide x 30mm Thickness (Allowed [PERSON_NAME…" at bounding box center [403, 190] width 274 height 6
click at [412, 189] on input "Approx O/A Size 3300mm Long x 300mm wide x 30mm Thickness (Allowed [PERSON_NAME…" at bounding box center [474, 189] width 422 height 11
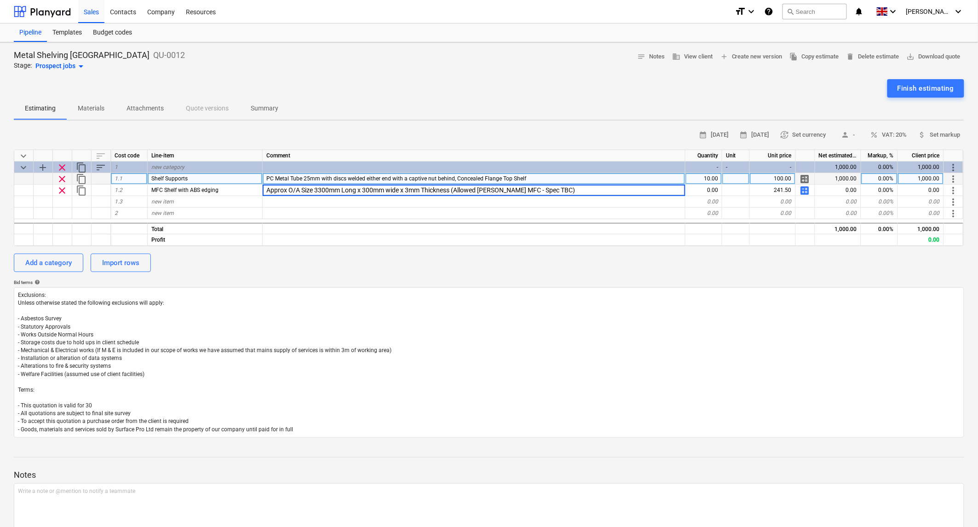
type input "Approx O/A Size 3300mm Long x 300mm wide x 36mm Thickness (Allowed [PERSON_NAME…"
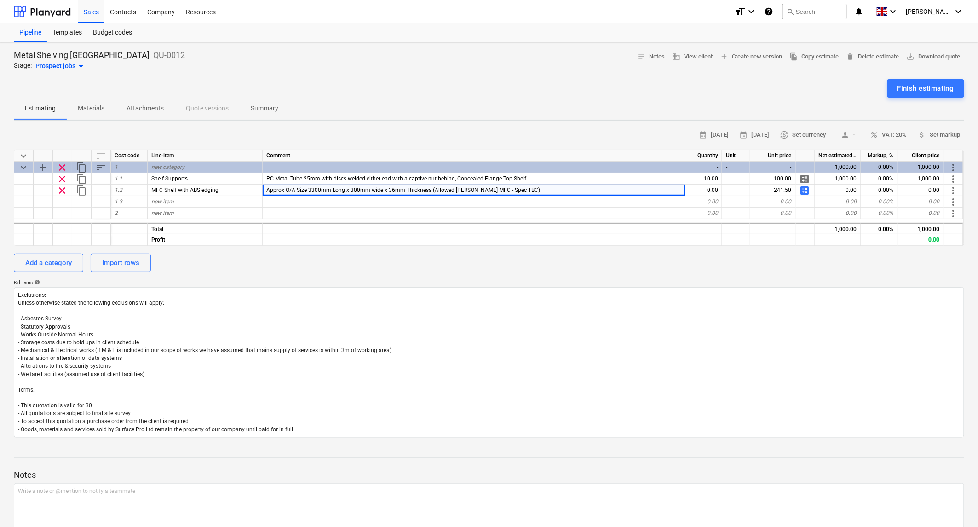
click at [547, 281] on div "Bid terms help" at bounding box center [489, 282] width 951 height 6
click at [717, 190] on div "0.00" at bounding box center [704, 190] width 37 height 12
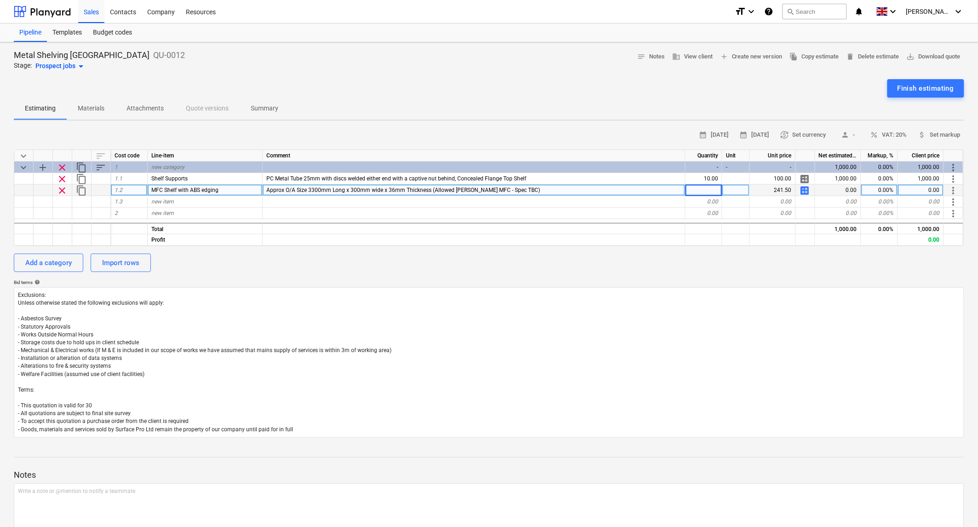
type input "3"
click at [675, 304] on textarea "Exclusions: Unless otherwise stated the following exclusions will apply: - Asbe…" at bounding box center [489, 362] width 951 height 150
click at [950, 134] on span "attach_money Set markup" at bounding box center [939, 135] width 42 height 11
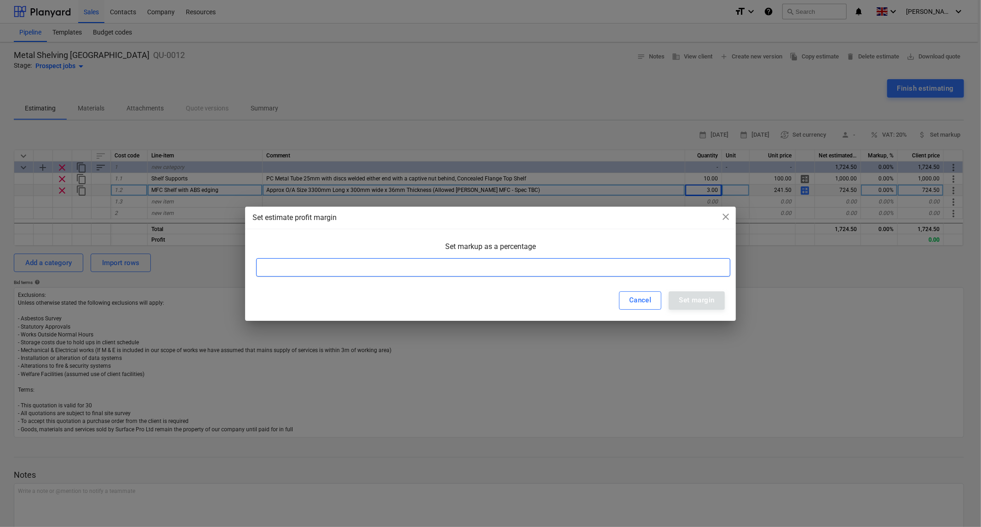
click at [380, 269] on input at bounding box center [493, 267] width 474 height 18
type input "33"
click at [689, 298] on div "Set margin" at bounding box center [696, 300] width 35 height 12
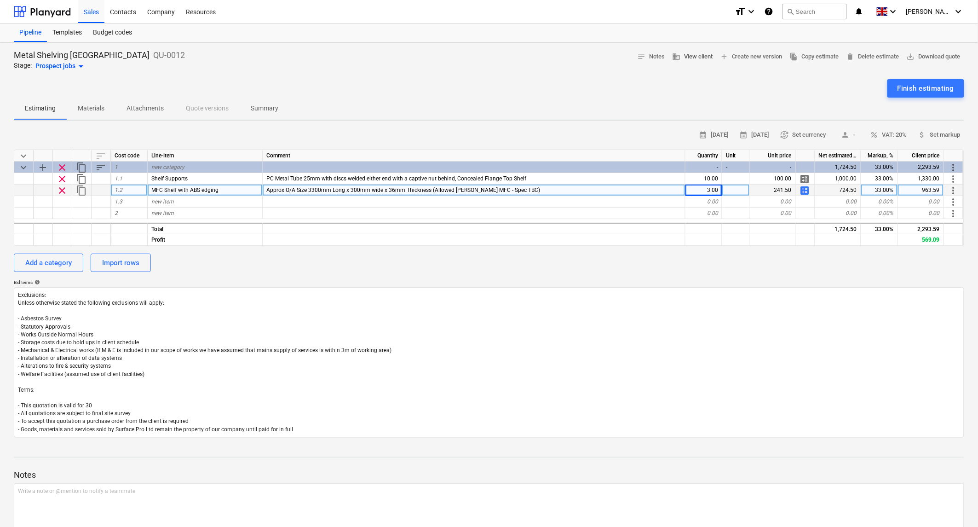
click at [680, 56] on span "business View client" at bounding box center [692, 57] width 40 height 11
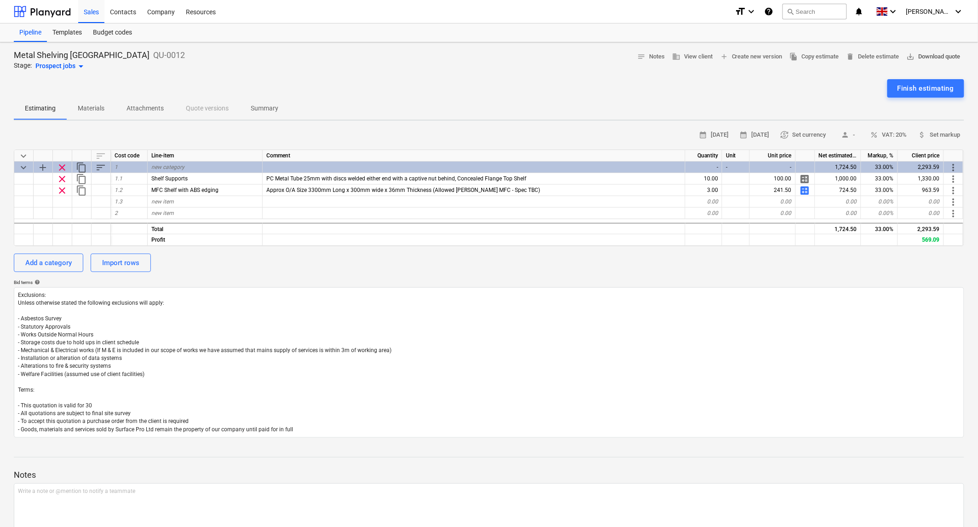
click at [928, 53] on span "save_alt Download quote" at bounding box center [934, 57] width 54 height 11
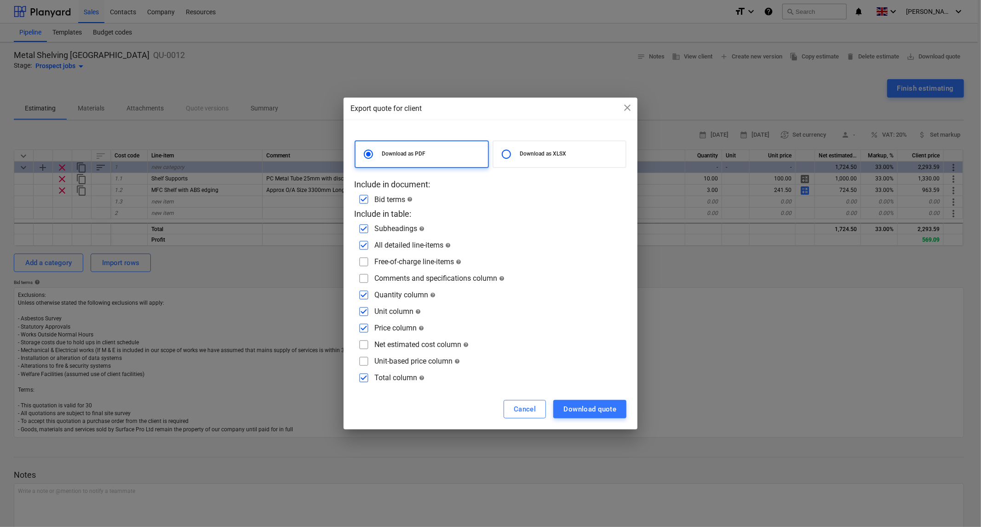
click at [364, 278] on input "checkbox" at bounding box center [364, 278] width 15 height 15
checkbox input "true"
click at [580, 407] on div "Download quote" at bounding box center [590, 409] width 53 height 12
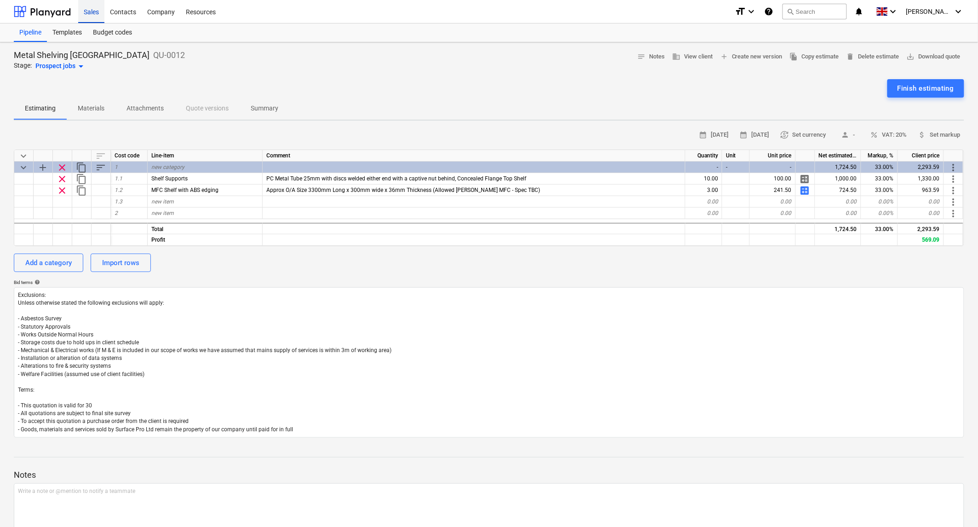
click at [94, 13] on div "Sales" at bounding box center [91, 11] width 26 height 23
